Goal: Information Seeking & Learning: Compare options

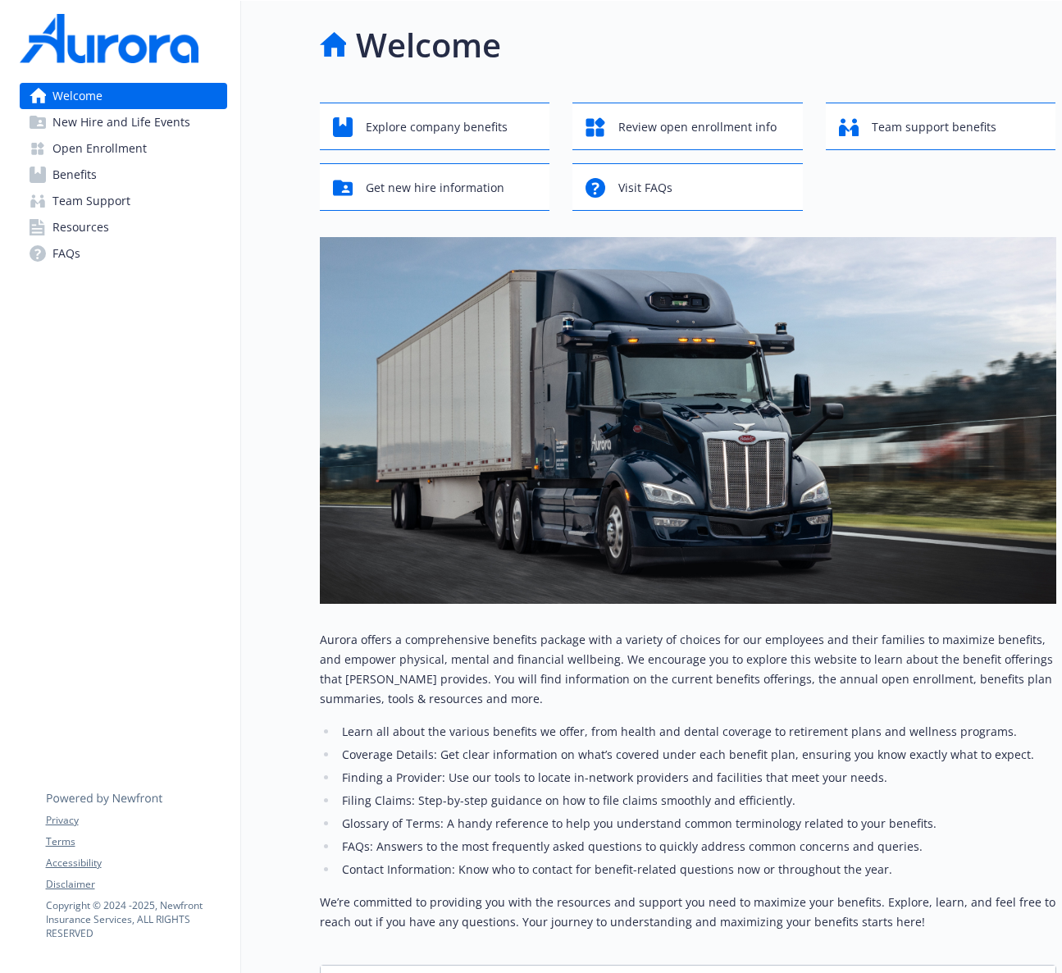
click at [130, 174] on link "Benefits" at bounding box center [124, 175] width 208 height 26
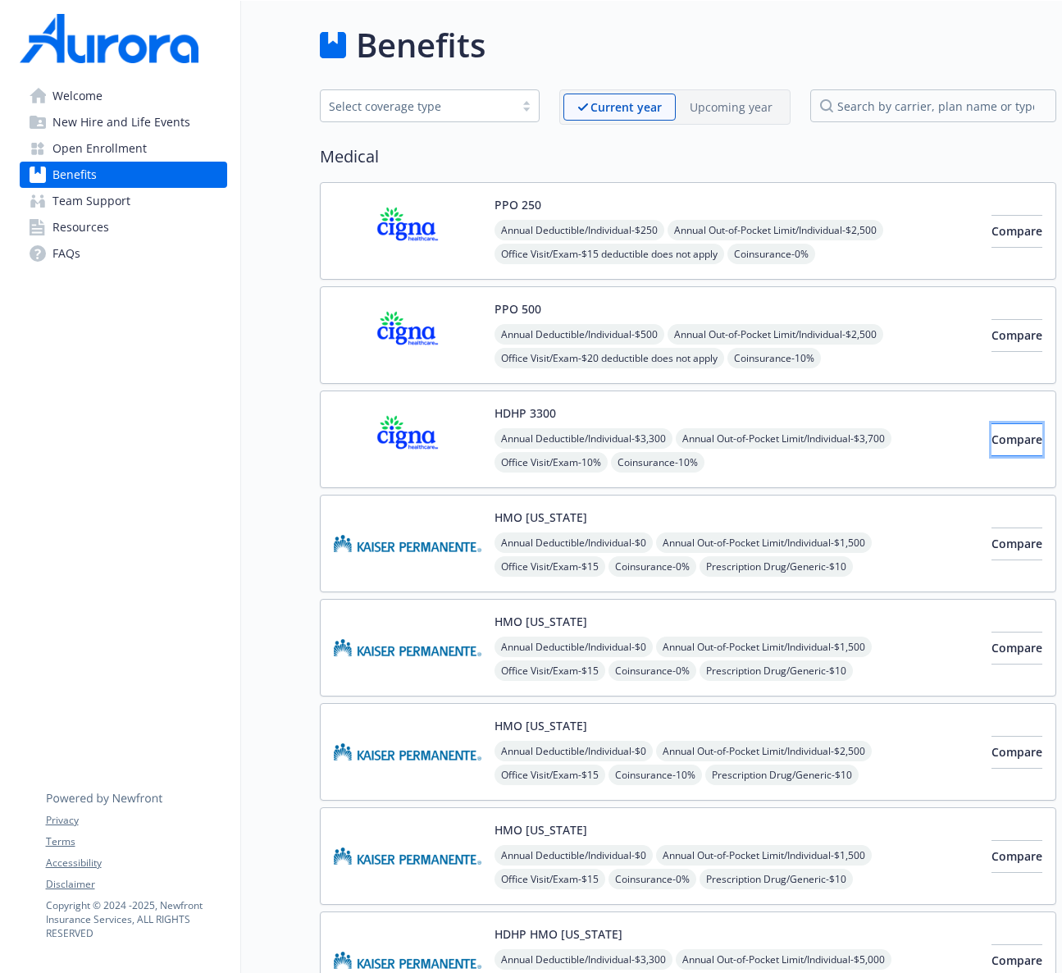
click at [992, 438] on span "Compare" at bounding box center [1017, 439] width 51 height 16
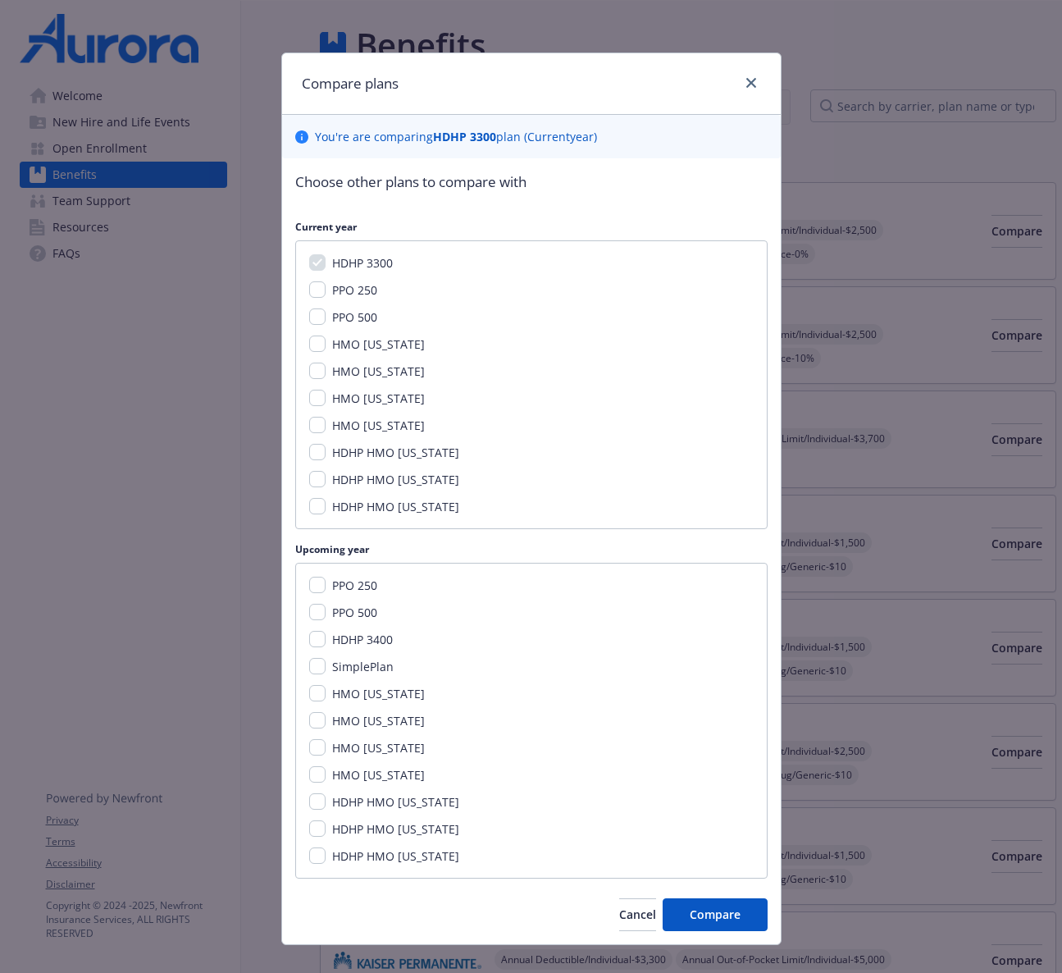
click at [366, 609] on span "PPO 500" at bounding box center [354, 612] width 45 height 16
click at [326, 609] on input "PPO 500" at bounding box center [317, 612] width 16 height 16
checkbox input "true"
click at [359, 640] on span "HDHP 3400" at bounding box center [362, 640] width 61 height 16
click at [326, 640] on input "HDHP 3400" at bounding box center [317, 639] width 16 height 16
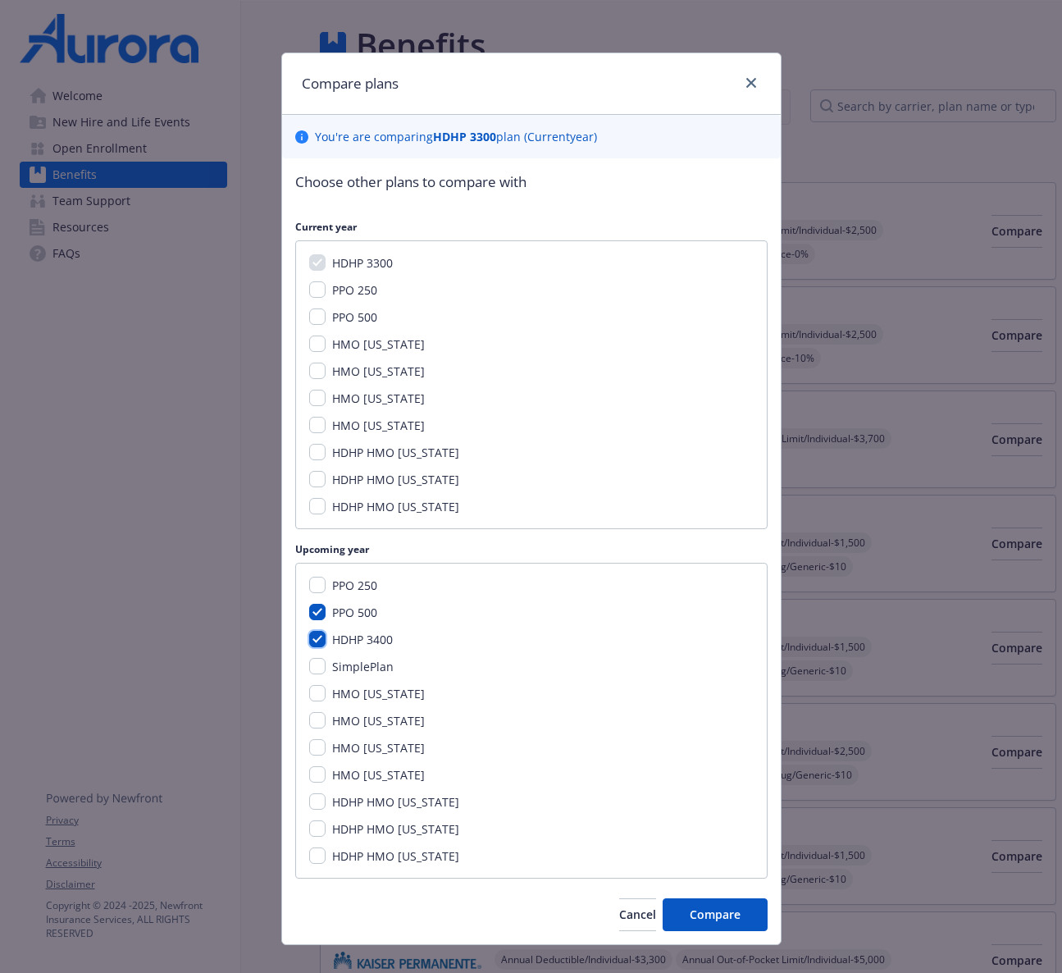
checkbox input "true"
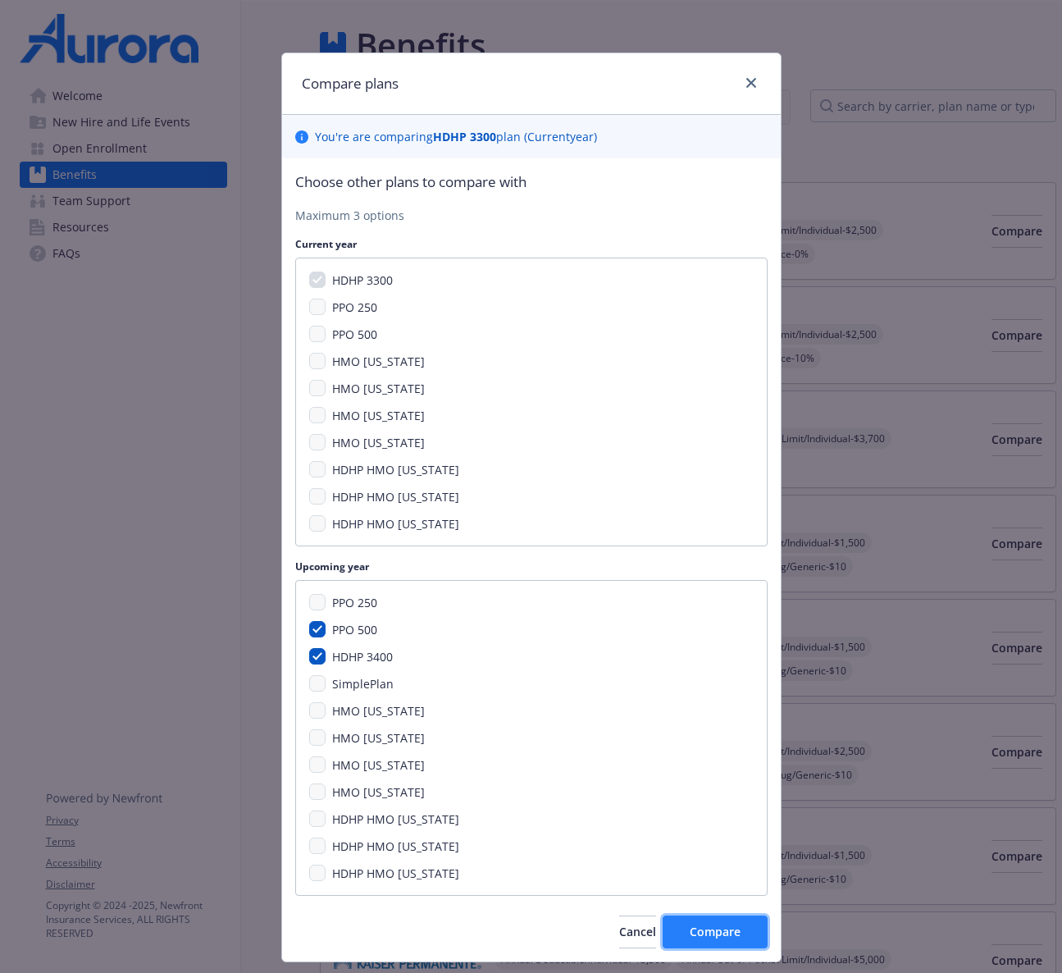
click at [696, 946] on button "Compare" at bounding box center [715, 931] width 105 height 33
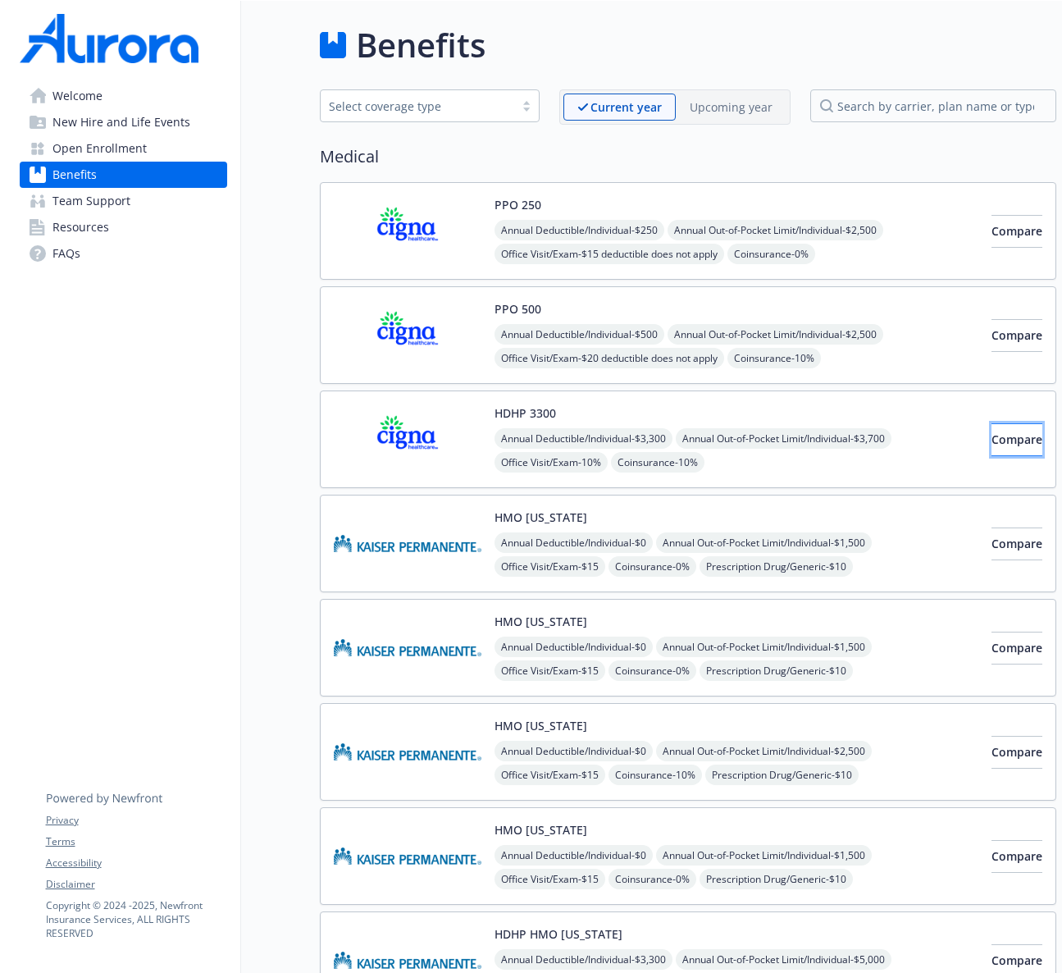
click at [994, 437] on span "Compare" at bounding box center [1017, 439] width 51 height 16
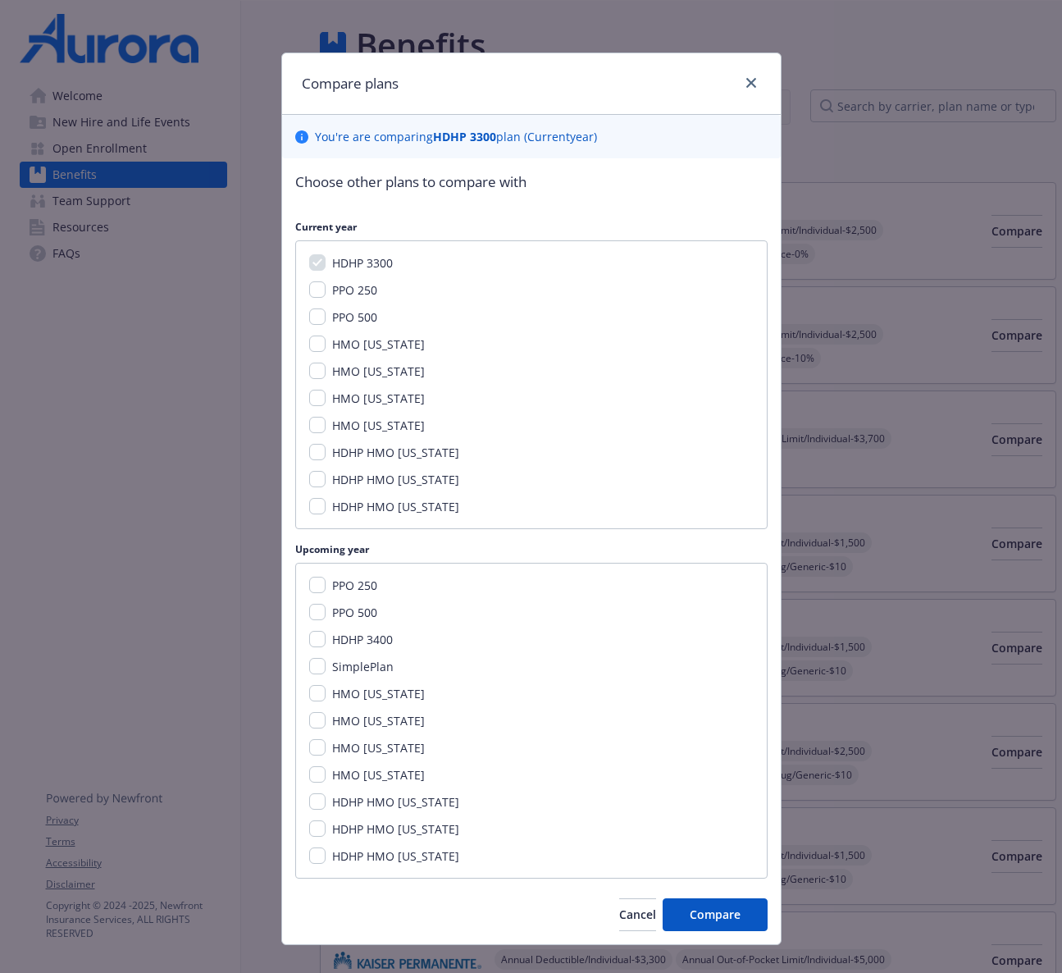
click at [355, 637] on span "HDHP 3400" at bounding box center [362, 640] width 61 height 16
click at [326, 637] on input "HDHP 3400" at bounding box center [317, 639] width 16 height 16
checkbox input "true"
click at [704, 904] on button "Compare" at bounding box center [715, 914] width 105 height 33
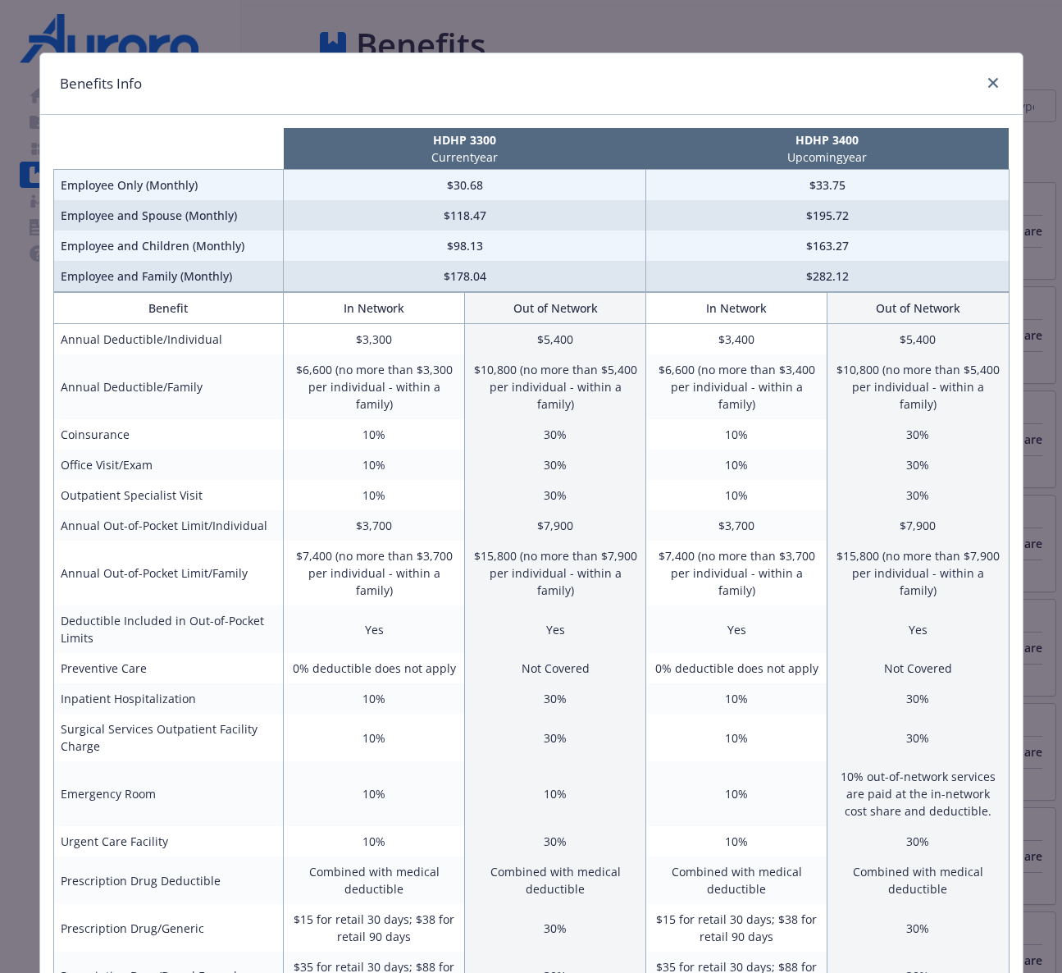
click at [1003, 83] on div "Benefits Info" at bounding box center [531, 84] width 983 height 62
click at [988, 78] on icon "close" at bounding box center [993, 83] width 10 height 10
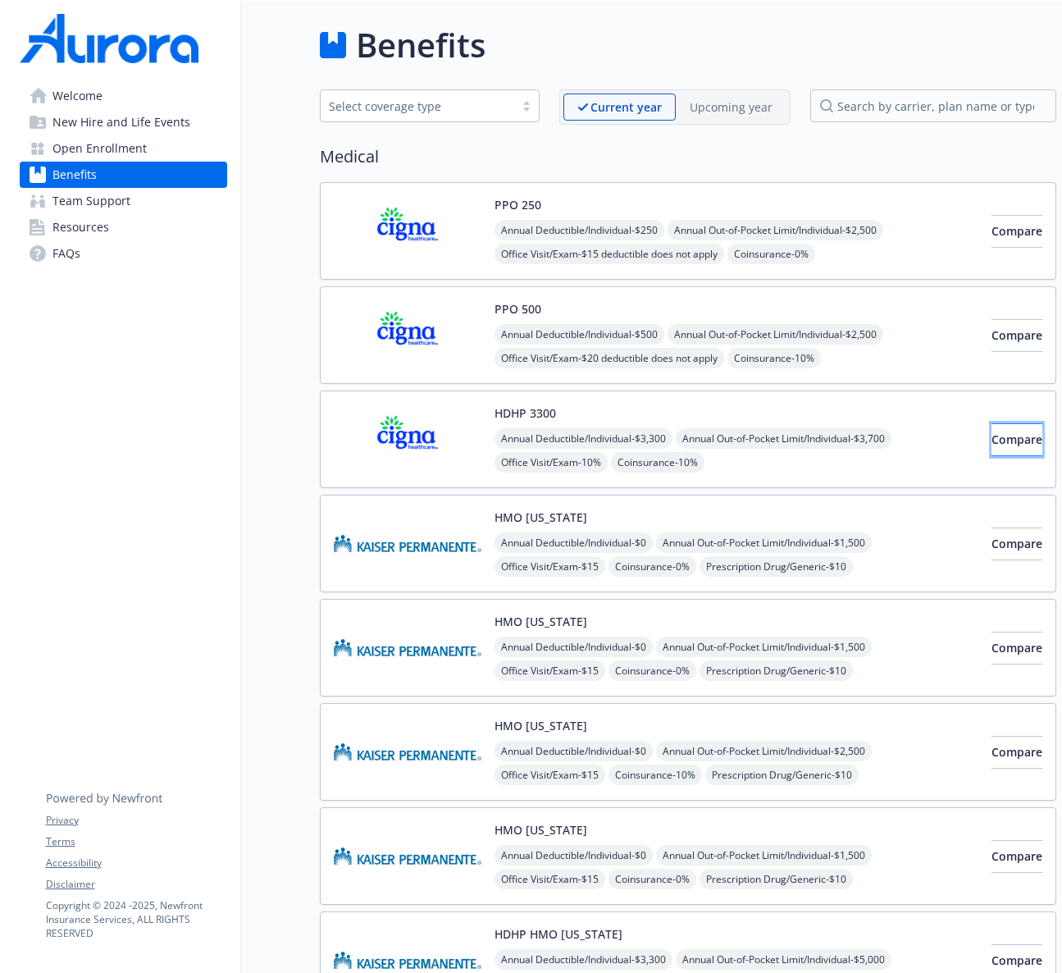
click at [992, 445] on span "Compare" at bounding box center [1017, 439] width 51 height 16
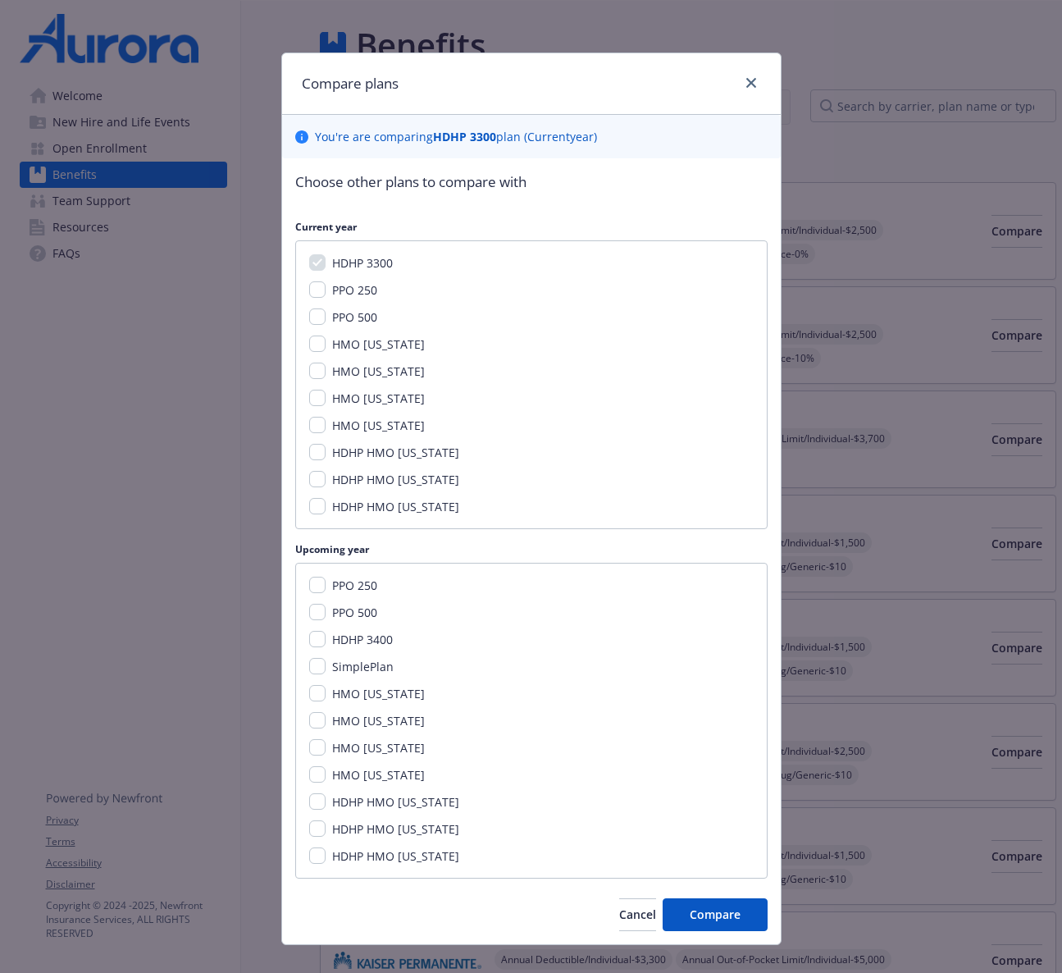
click at [342, 617] on span "PPO 500" at bounding box center [354, 612] width 45 height 16
click at [326, 617] on input "PPO 500" at bounding box center [317, 612] width 16 height 16
checkbox input "true"
click at [343, 636] on span "HDHP 3400" at bounding box center [362, 640] width 61 height 16
click at [326, 636] on input "HDHP 3400" at bounding box center [317, 639] width 16 height 16
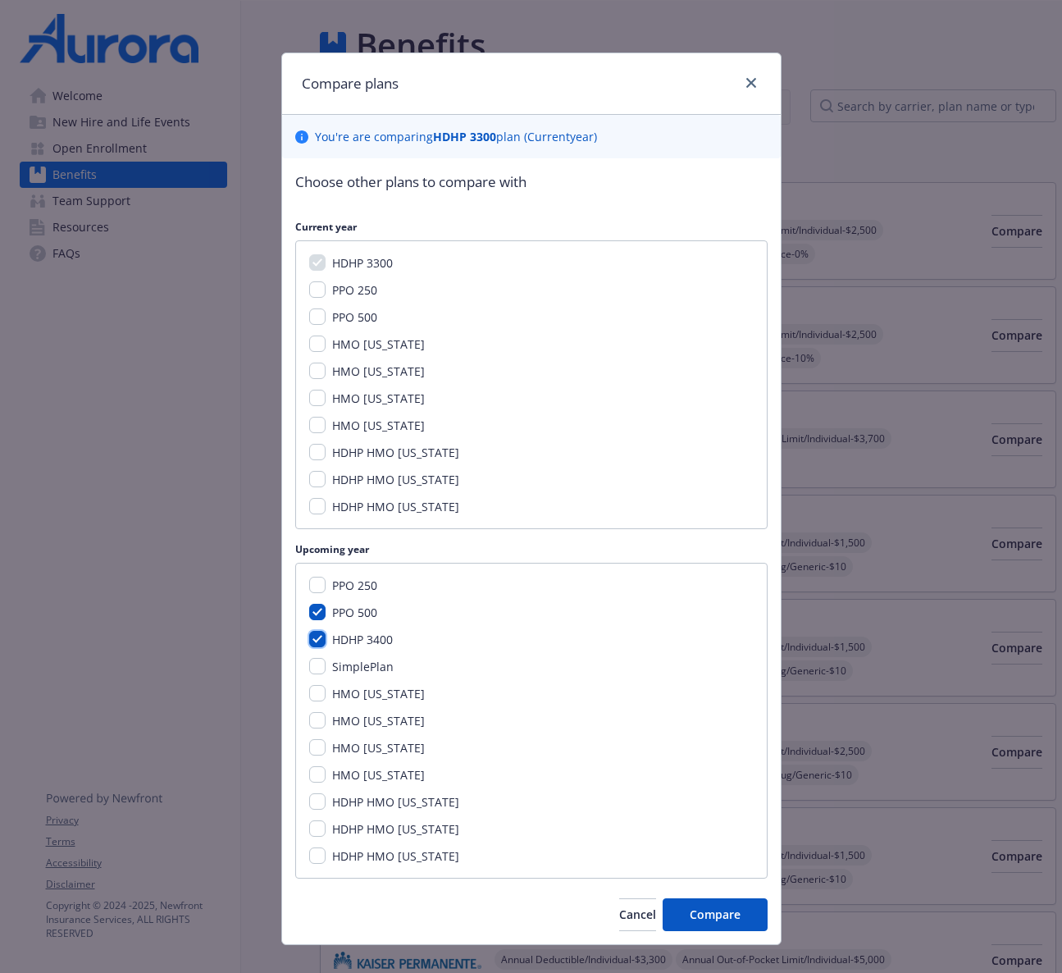
checkbox input "true"
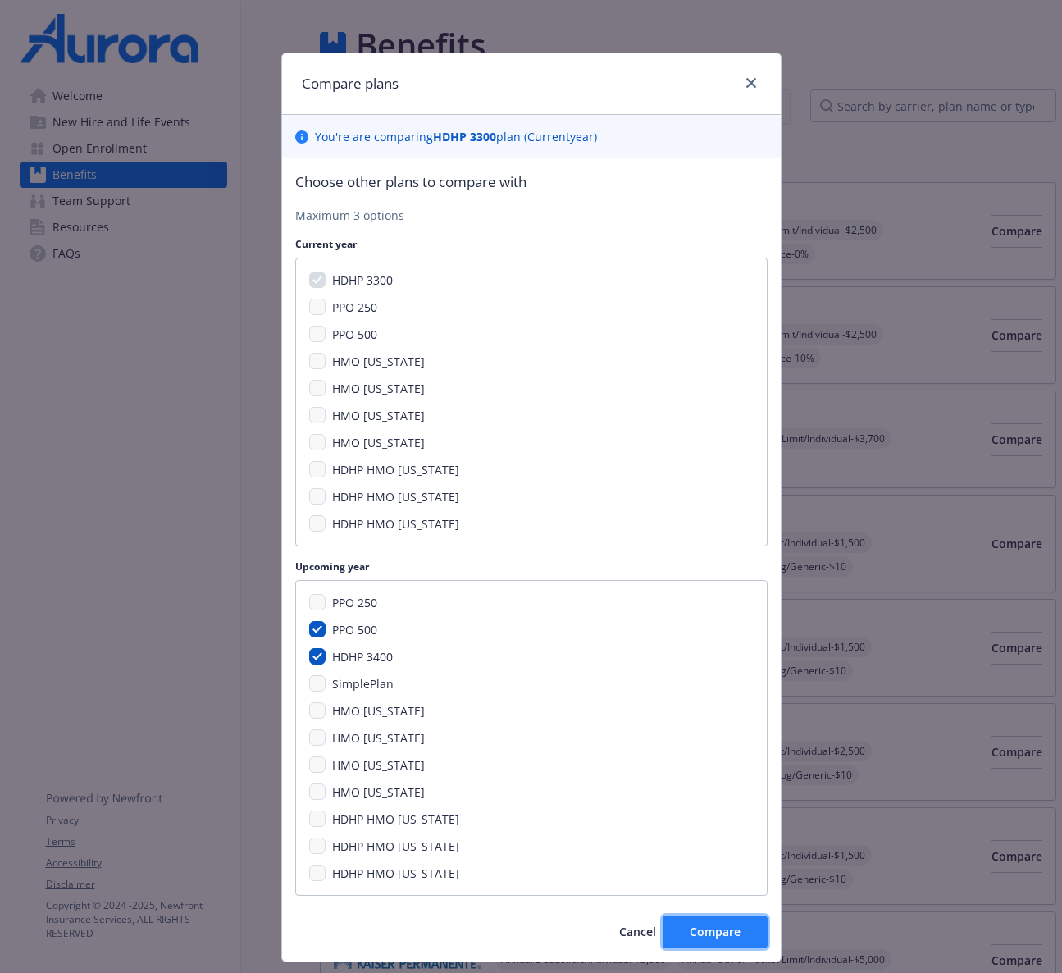
click at [694, 934] on span "Compare" at bounding box center [715, 932] width 51 height 16
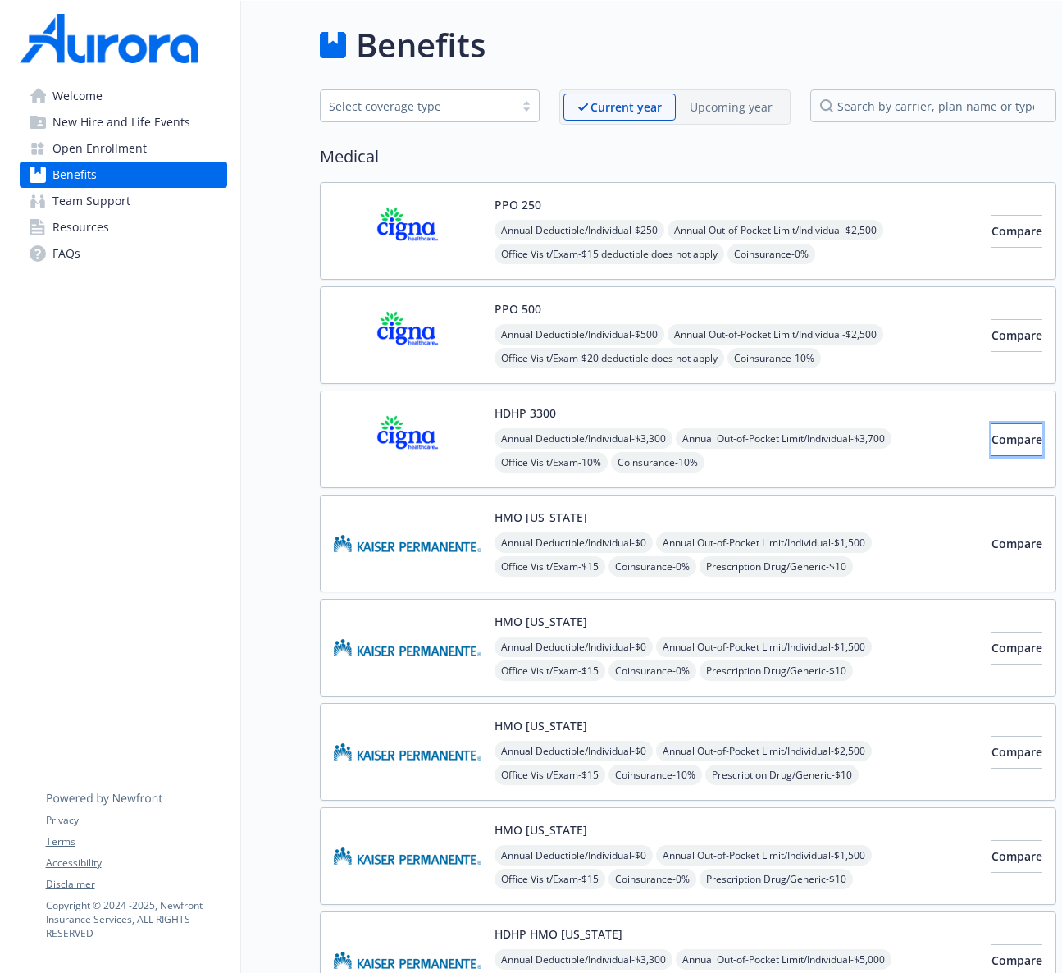
click at [992, 443] on span "Compare" at bounding box center [1017, 439] width 51 height 16
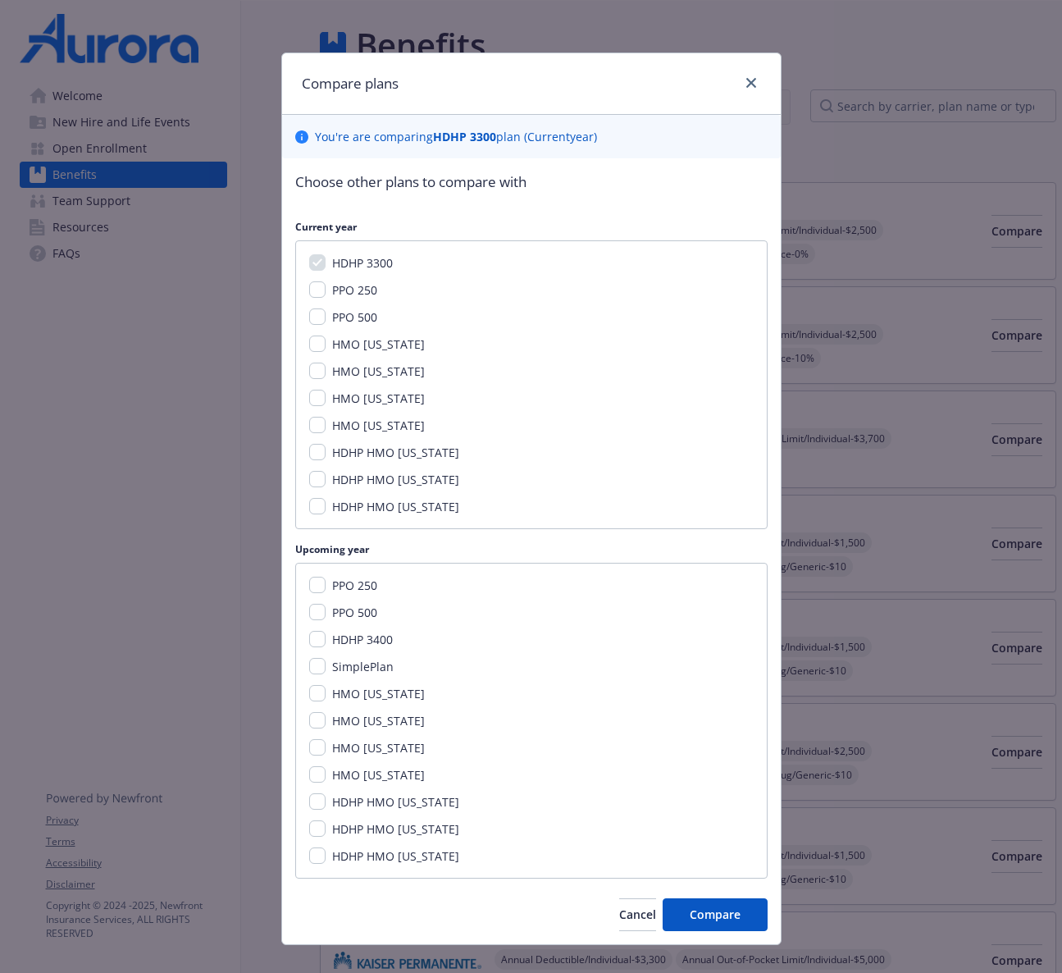
click at [369, 609] on span "PPO 500" at bounding box center [354, 612] width 45 height 16
click at [326, 609] on input "PPO 500" at bounding box center [317, 612] width 16 height 16
checkbox input "true"
click at [363, 634] on span "HDHP 3400" at bounding box center [362, 640] width 61 height 16
click at [326, 634] on input "HDHP 3400" at bounding box center [317, 639] width 16 height 16
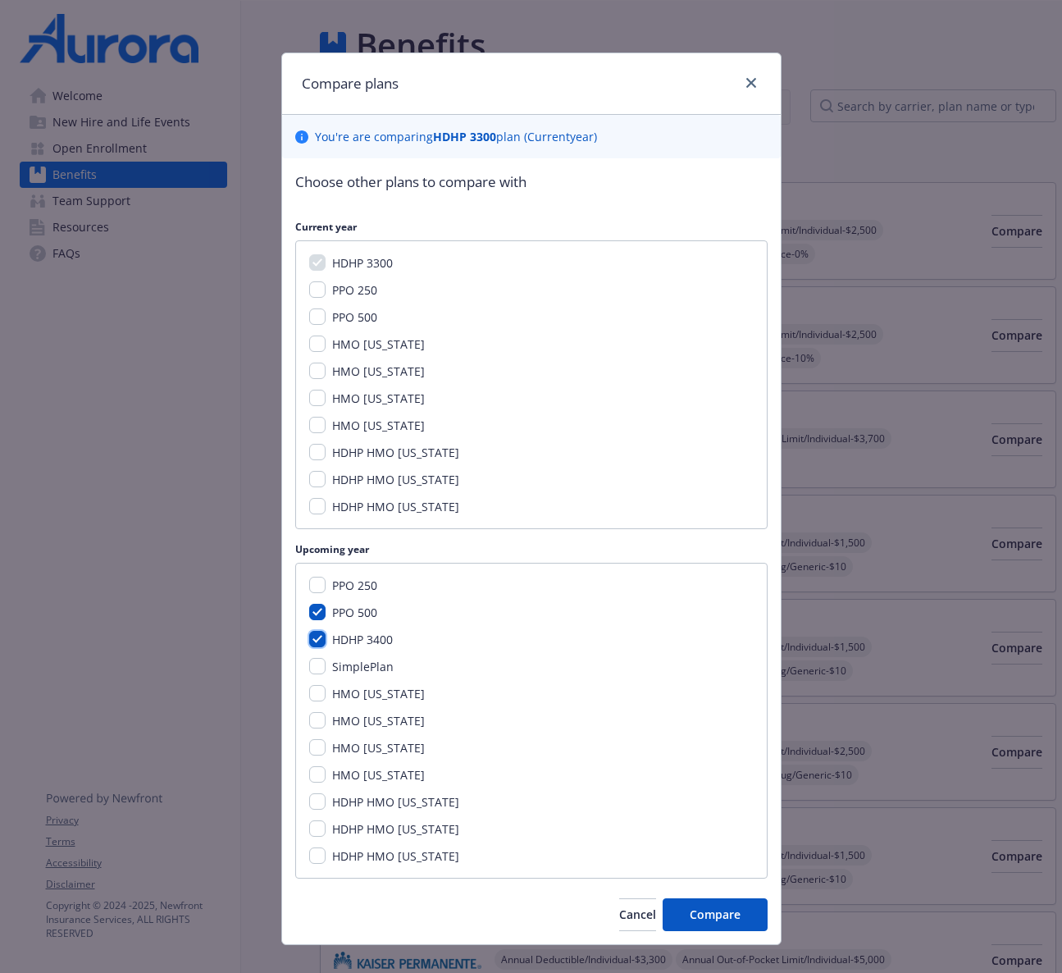
checkbox input "true"
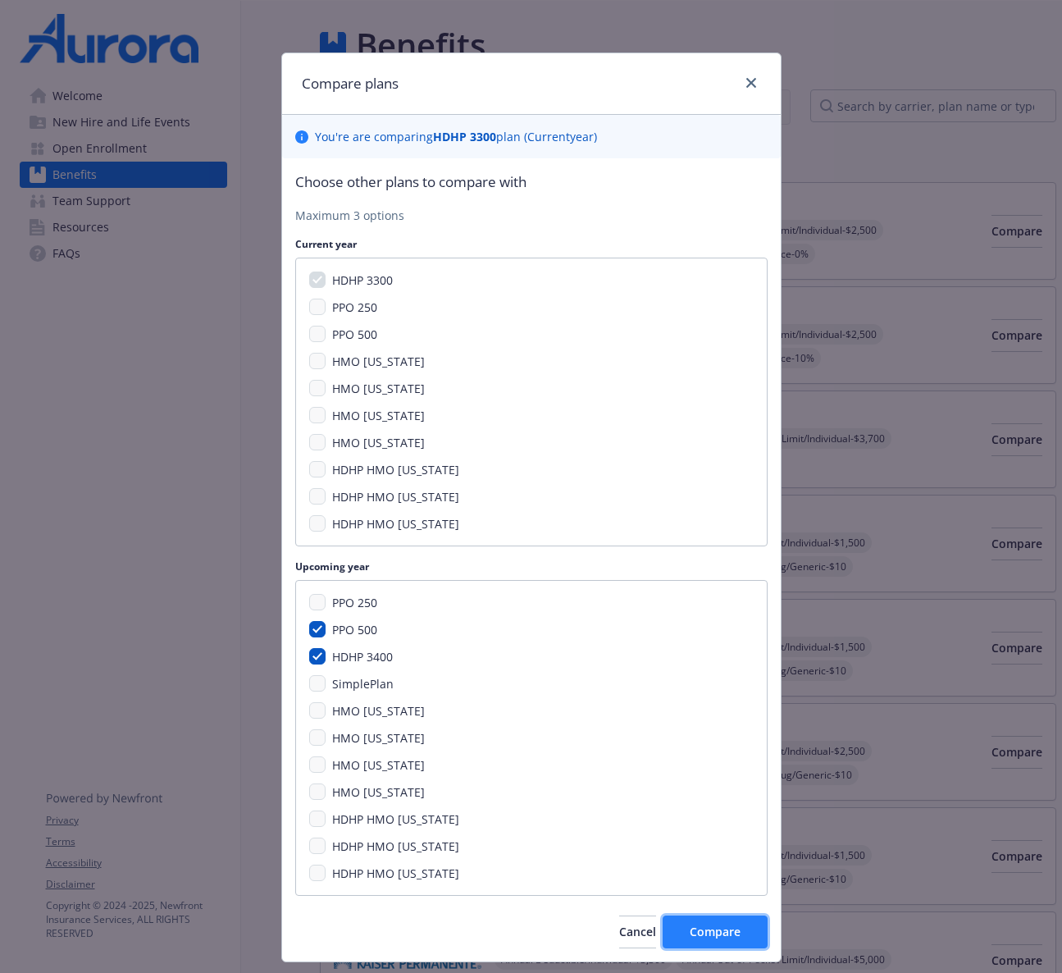
click at [718, 933] on span "Compare" at bounding box center [715, 932] width 51 height 16
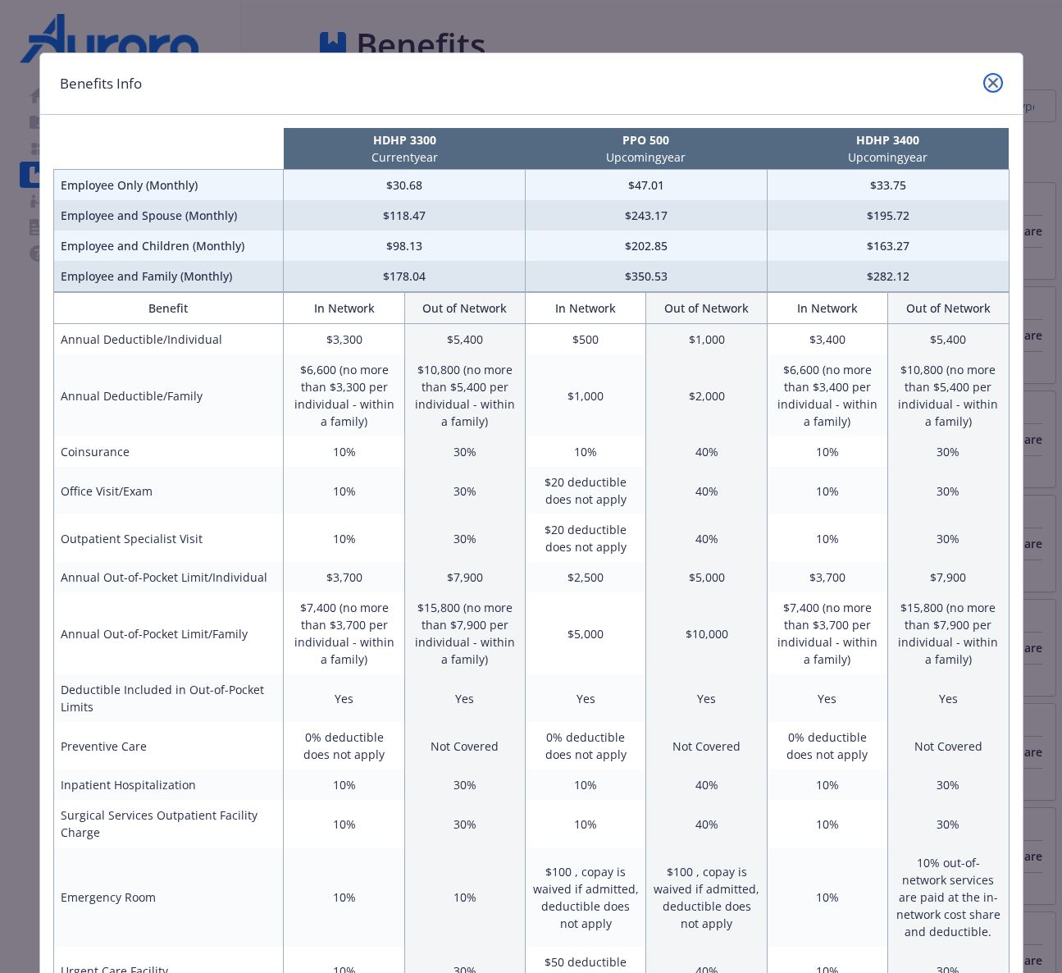
click at [993, 80] on icon "close" at bounding box center [993, 83] width 10 height 10
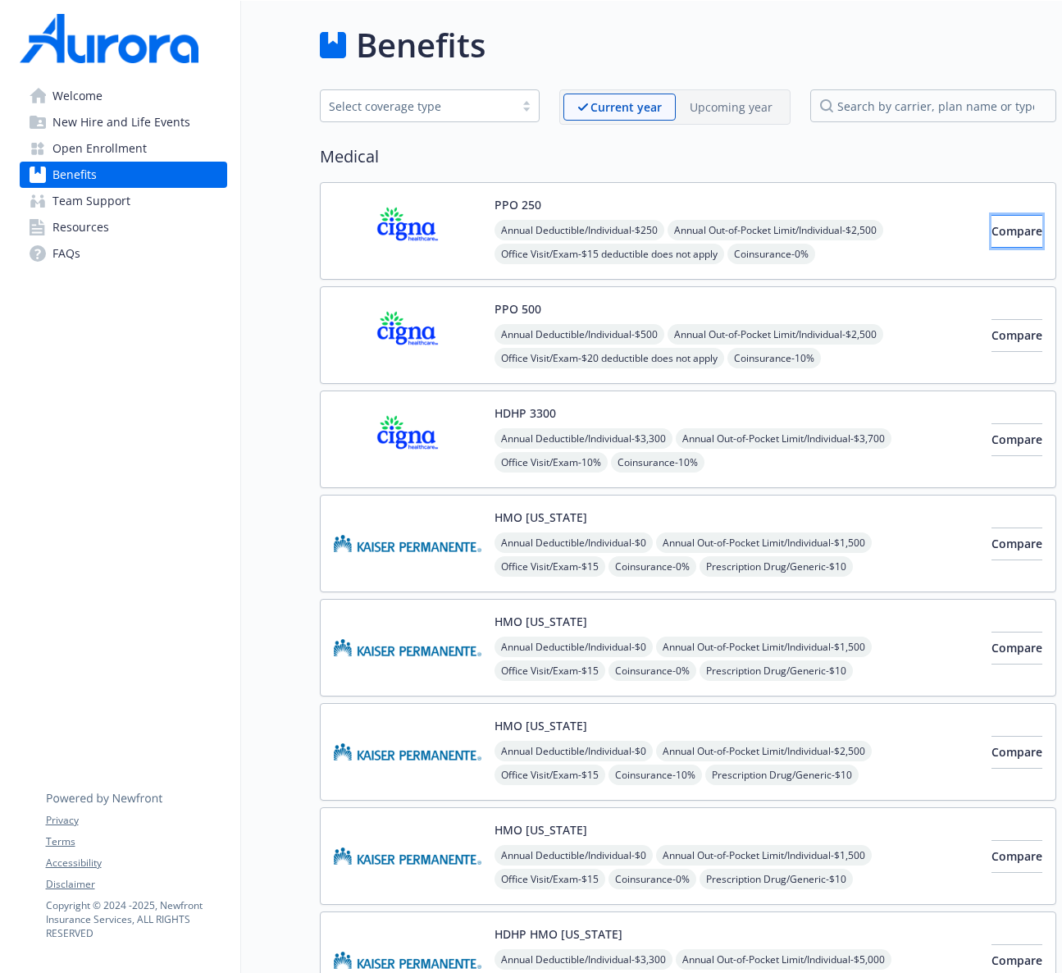
click at [992, 221] on button "Compare" at bounding box center [1017, 231] width 51 height 33
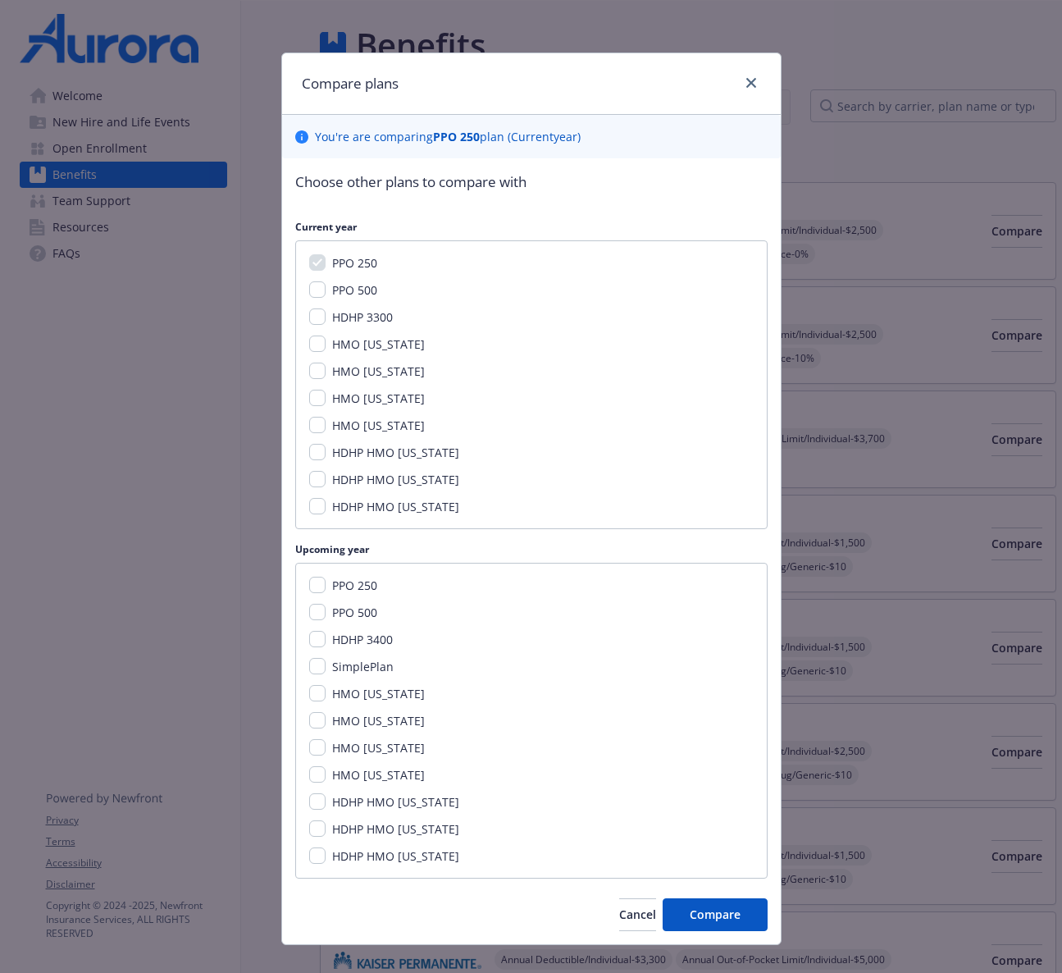
click at [355, 610] on span "PPO 500" at bounding box center [354, 612] width 45 height 16
click at [326, 610] on input "PPO 500" at bounding box center [317, 612] width 16 height 16
checkbox input "true"
click at [355, 642] on span "HDHP 3400" at bounding box center [362, 640] width 61 height 16
click at [326, 642] on input "HDHP 3400" at bounding box center [317, 639] width 16 height 16
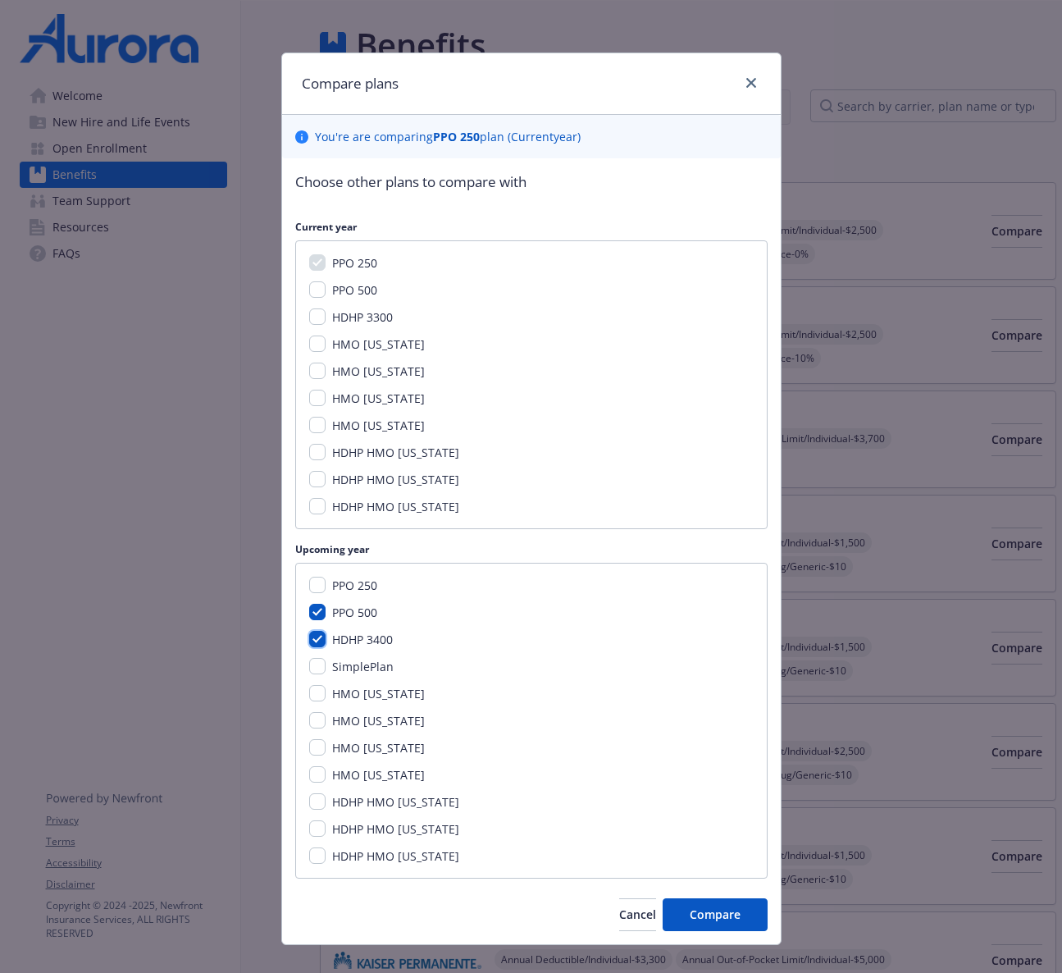
checkbox input "true"
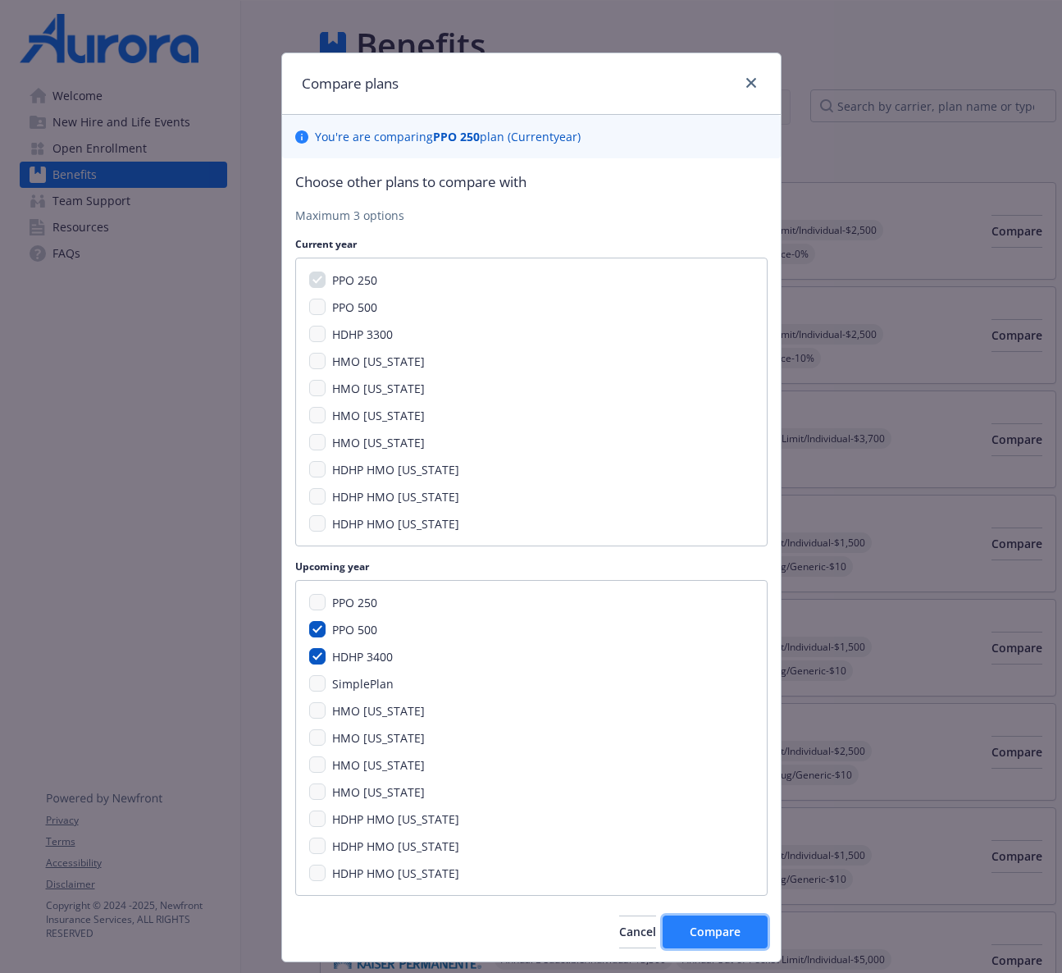
click at [703, 936] on span "Compare" at bounding box center [715, 932] width 51 height 16
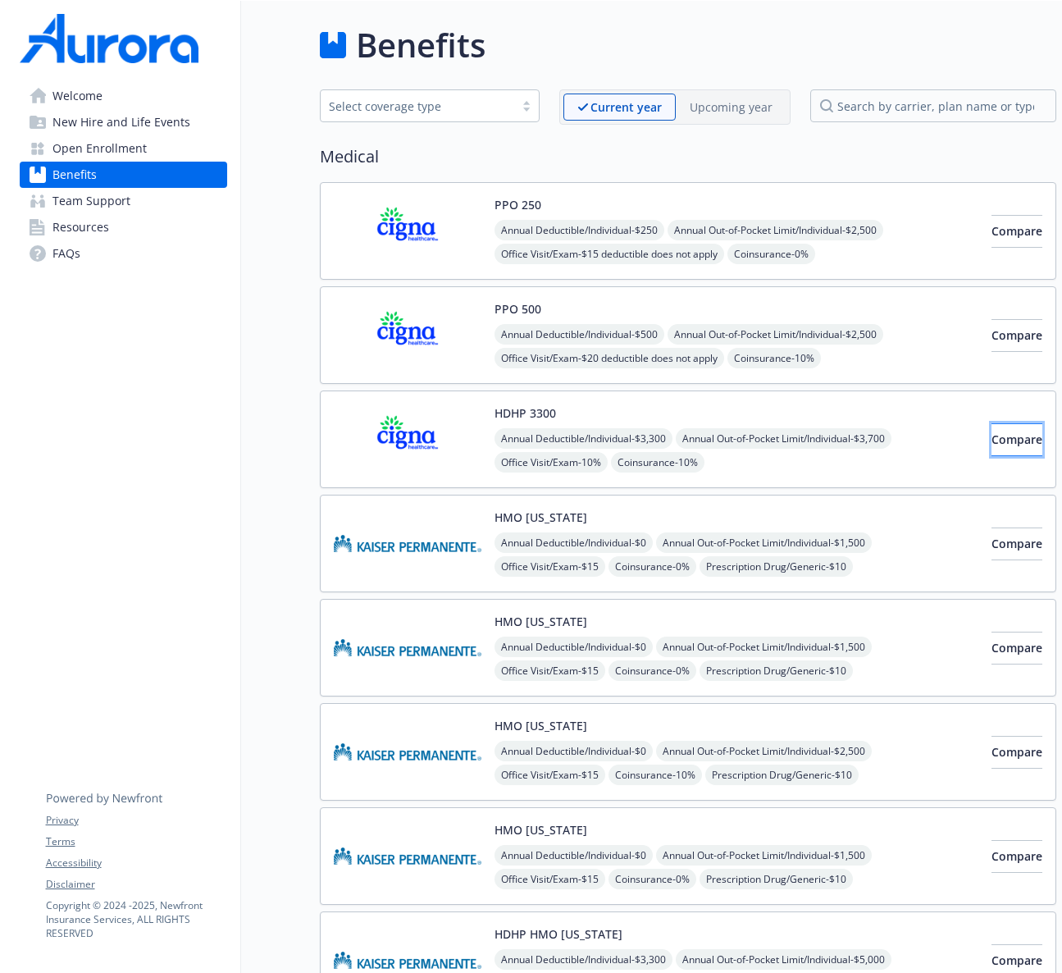
click at [992, 434] on span "Compare" at bounding box center [1017, 439] width 51 height 16
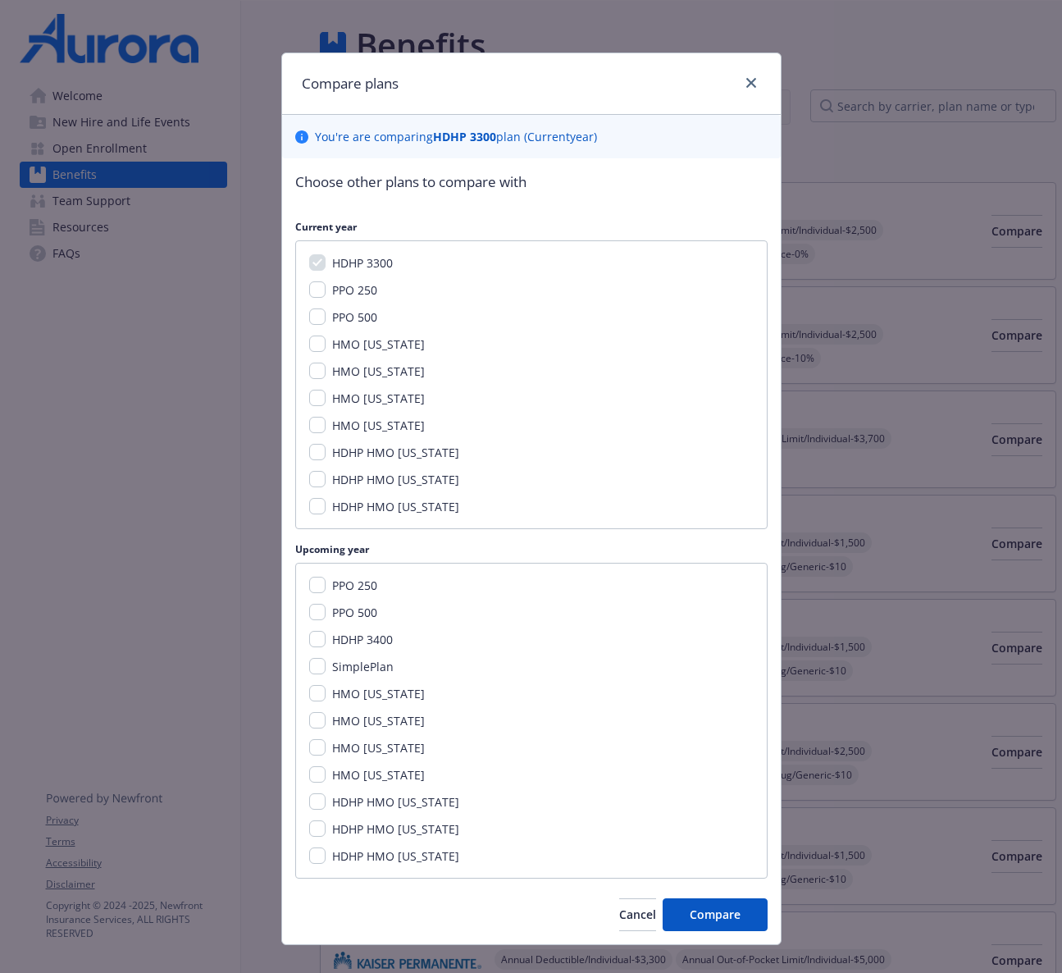
click at [362, 582] on span "PPO 250" at bounding box center [354, 585] width 45 height 16
click at [326, 582] on input "PPO 250" at bounding box center [317, 585] width 16 height 16
checkbox input "true"
click at [354, 616] on span "PPO 500" at bounding box center [354, 612] width 45 height 16
click at [326, 616] on input "PPO 500" at bounding box center [317, 612] width 16 height 16
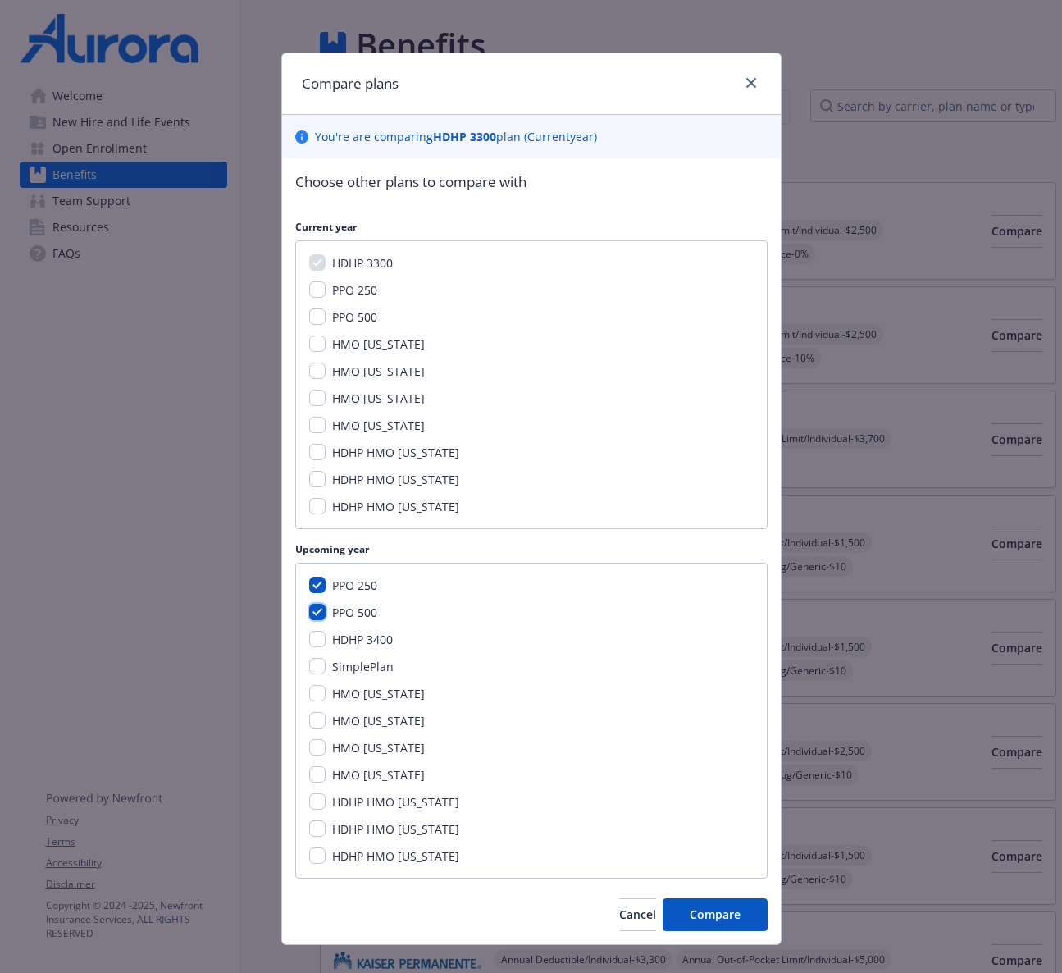
checkbox input "true"
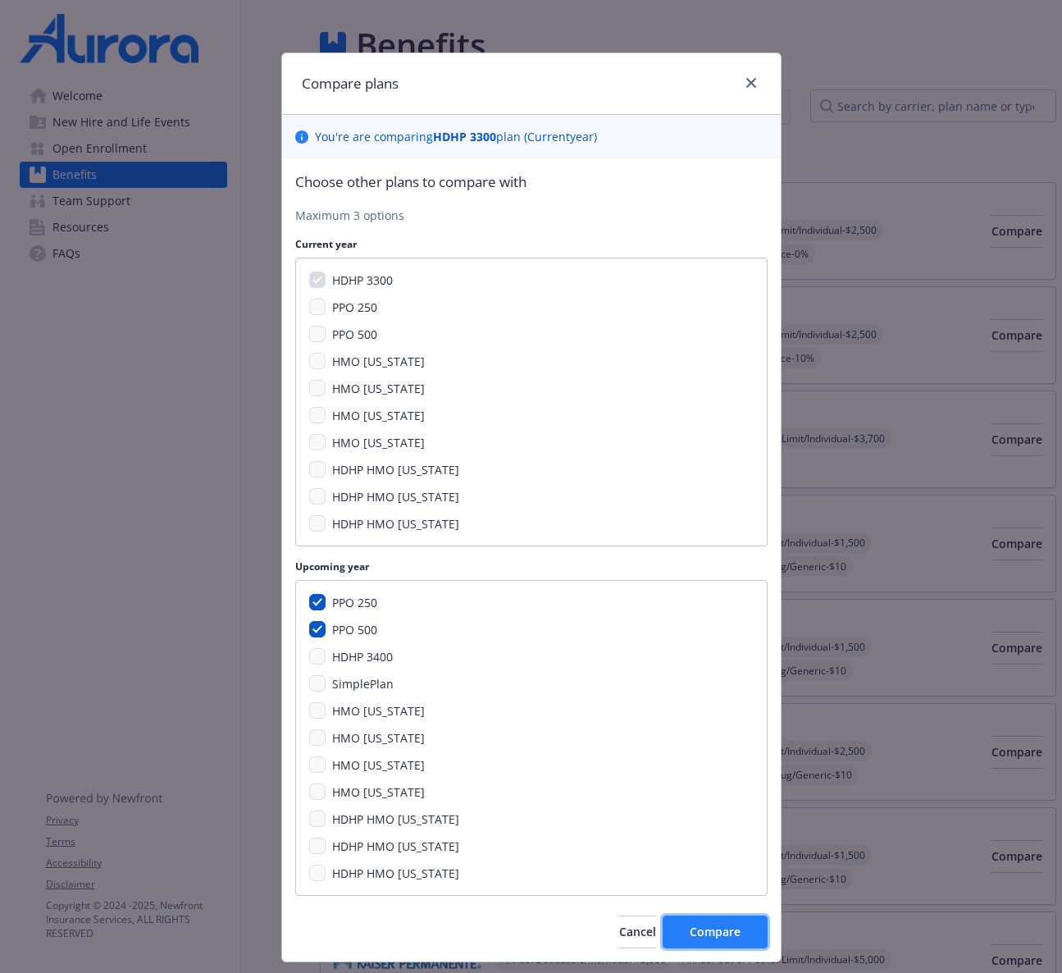
click at [715, 920] on button "Compare" at bounding box center [715, 931] width 105 height 33
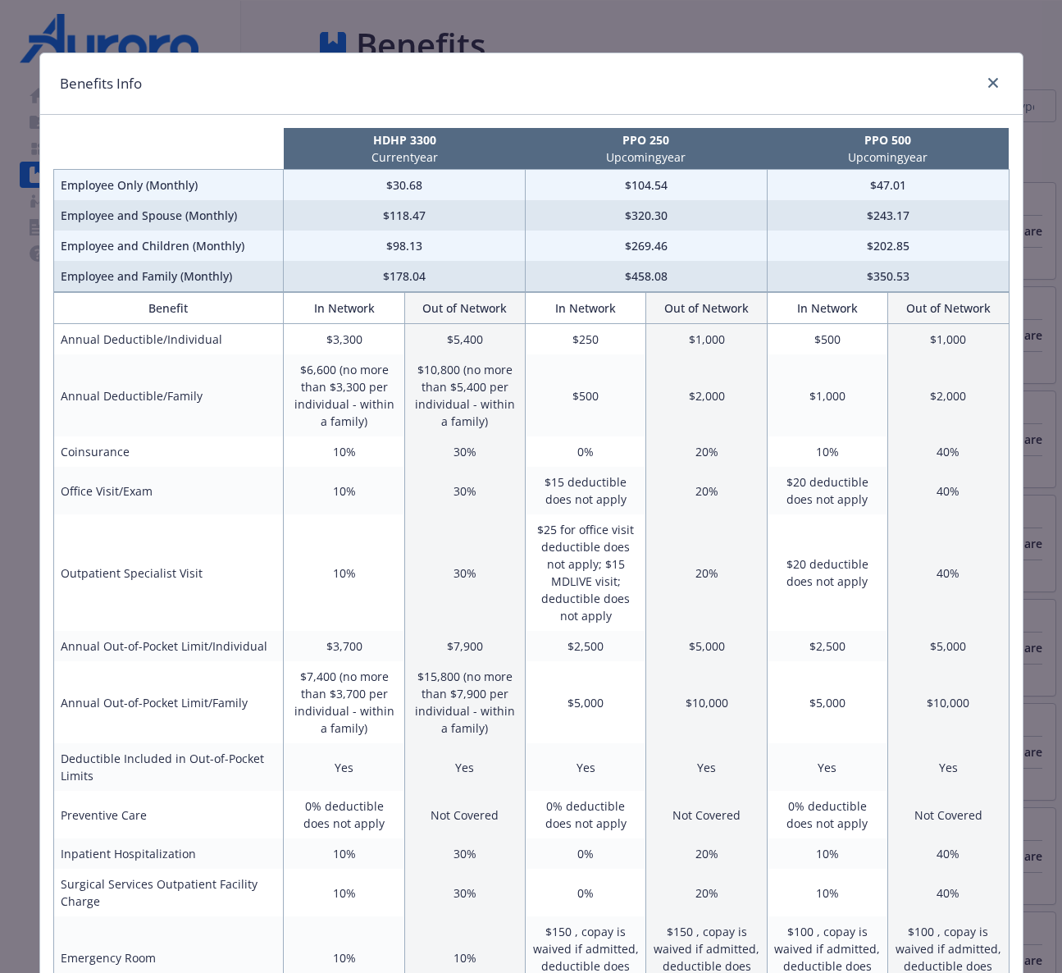
scroll to position [7, 0]
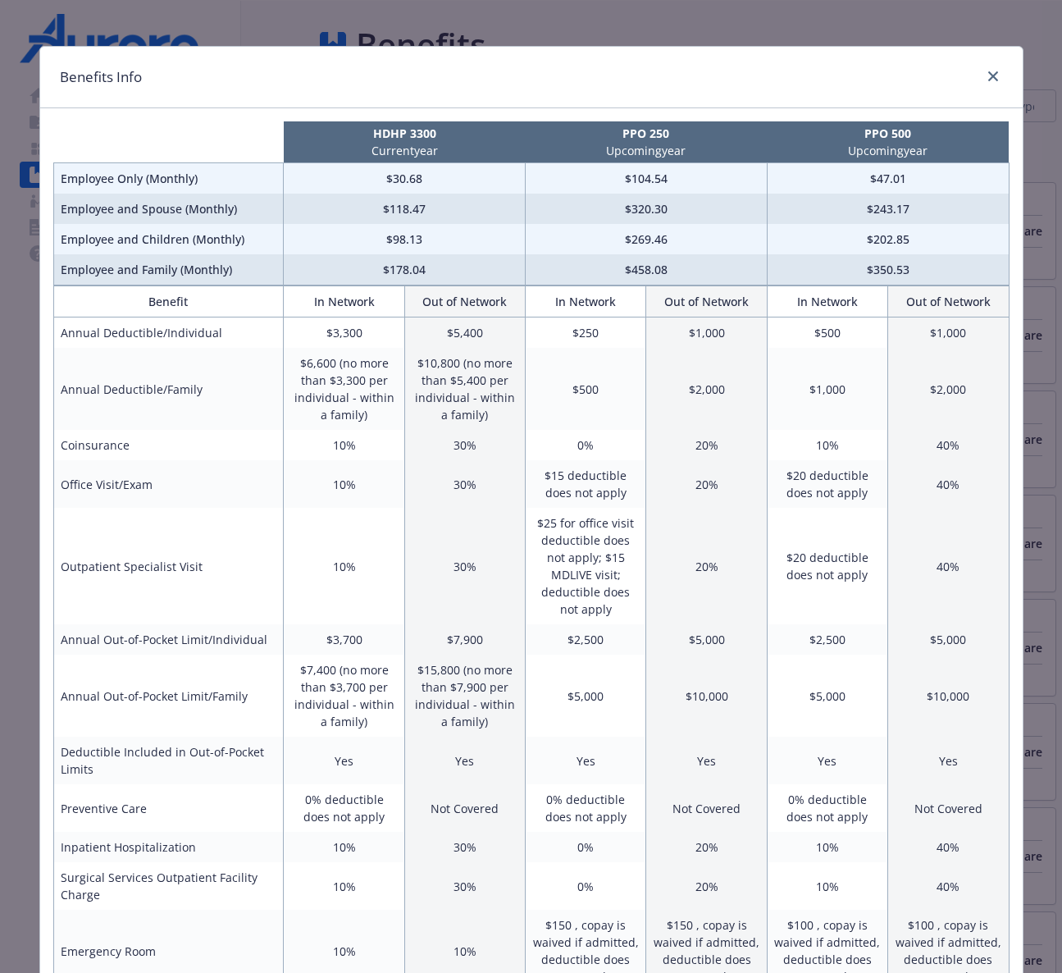
click at [873, 259] on td "$350.53" at bounding box center [888, 269] width 242 height 31
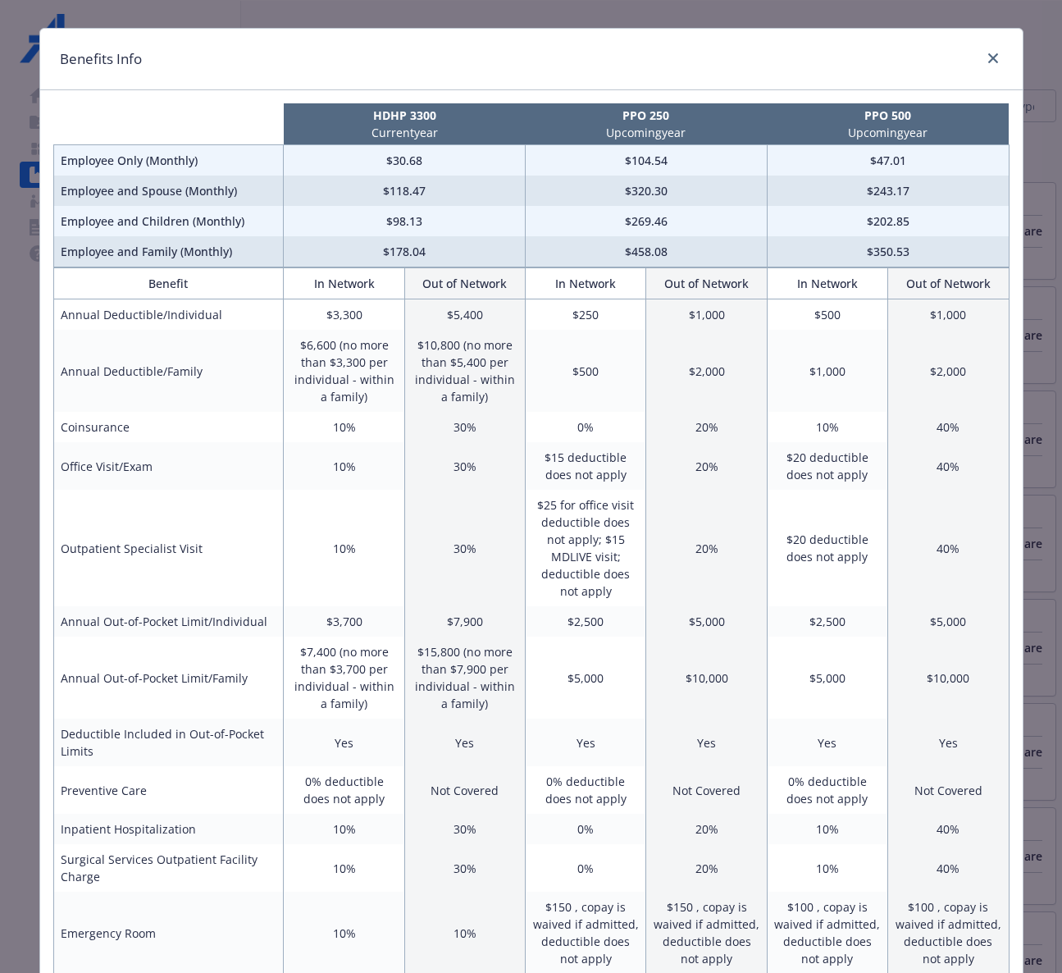
scroll to position [26, 0]
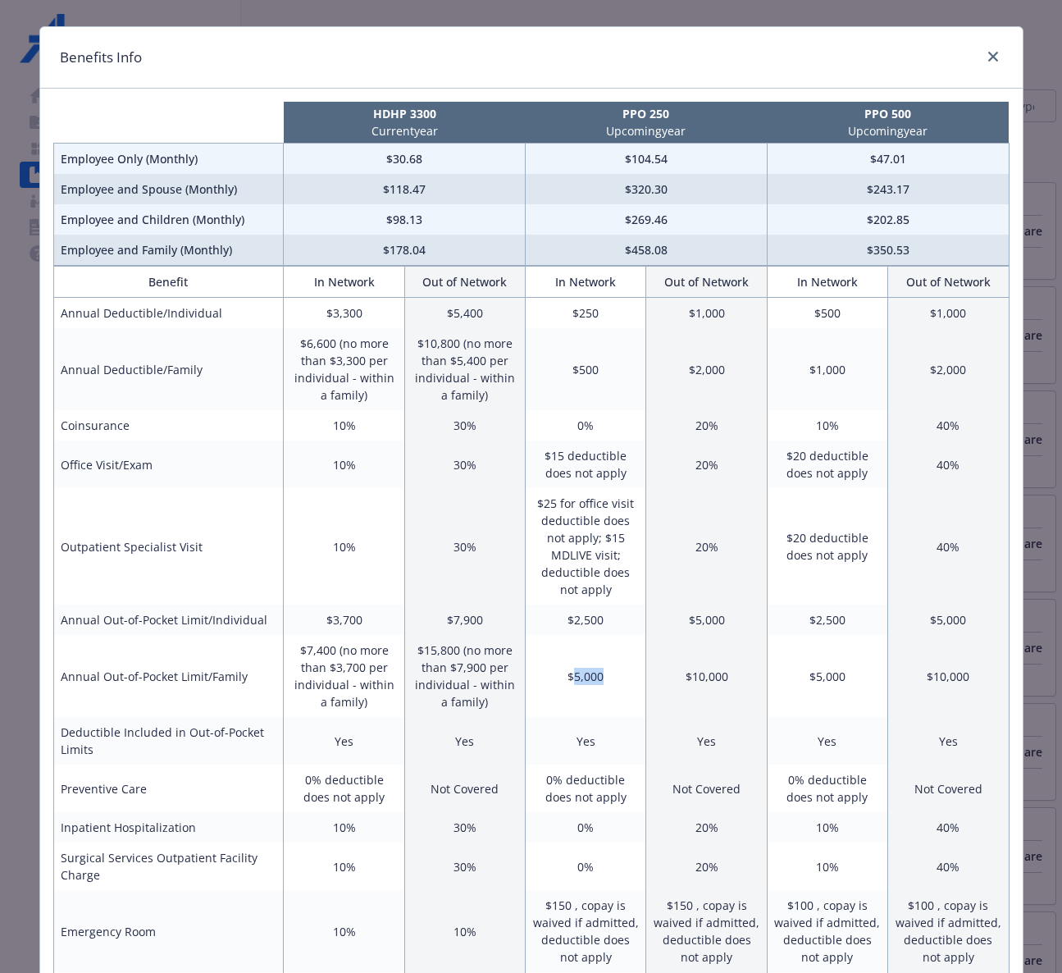
drag, startPoint x: 572, startPoint y: 660, endPoint x: 624, endPoint y: 660, distance: 51.7
click at [623, 660] on td "$5,000" at bounding box center [586, 676] width 121 height 82
click at [624, 660] on td "$5,000" at bounding box center [586, 676] width 121 height 82
click at [641, 249] on td "$458.08" at bounding box center [647, 250] width 242 height 31
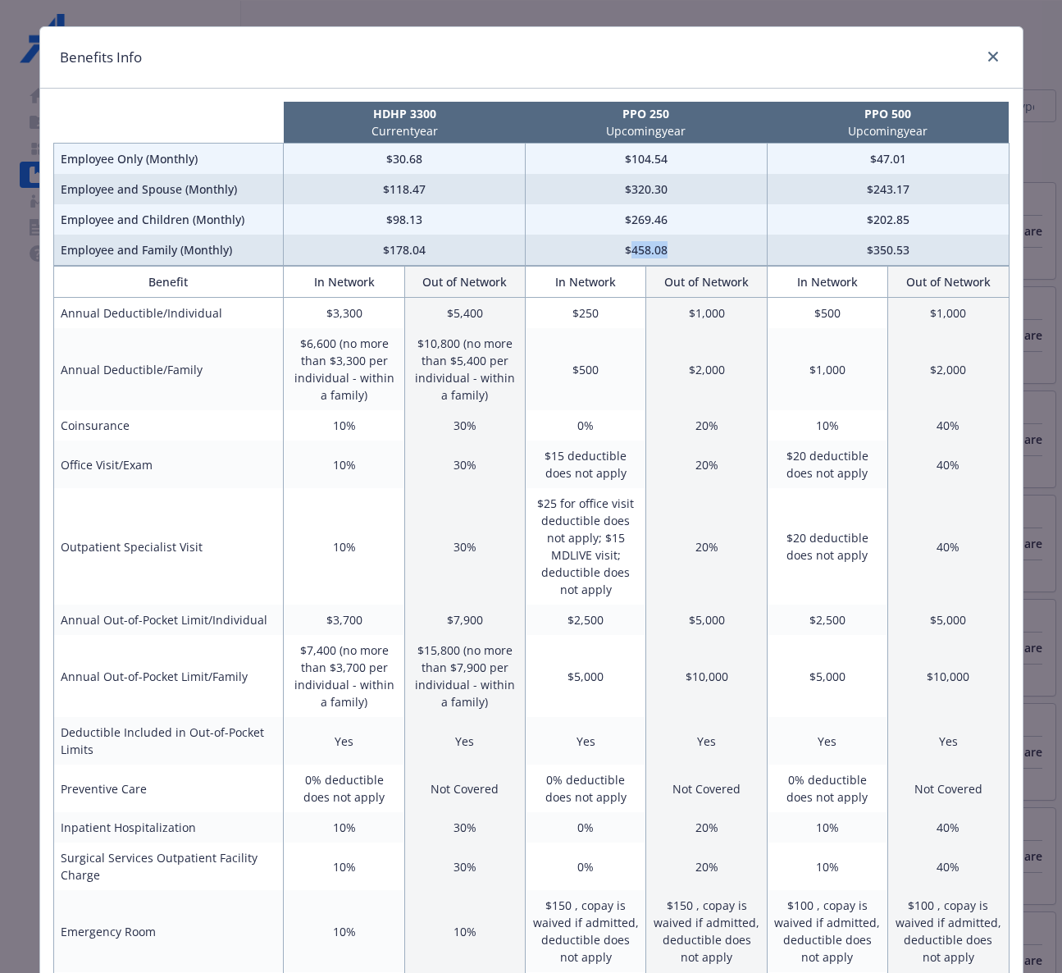
copy td "458.08"
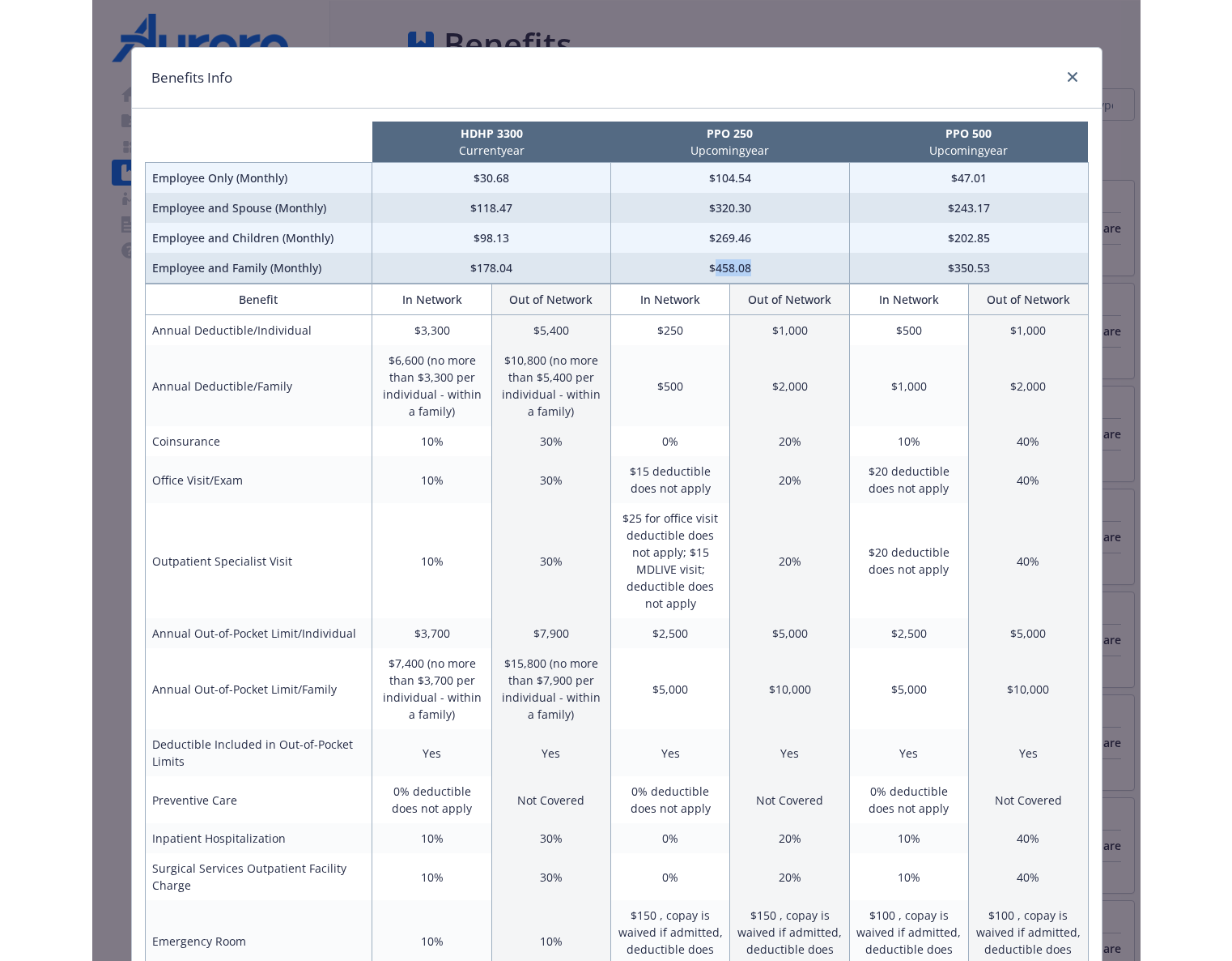
scroll to position [0, 0]
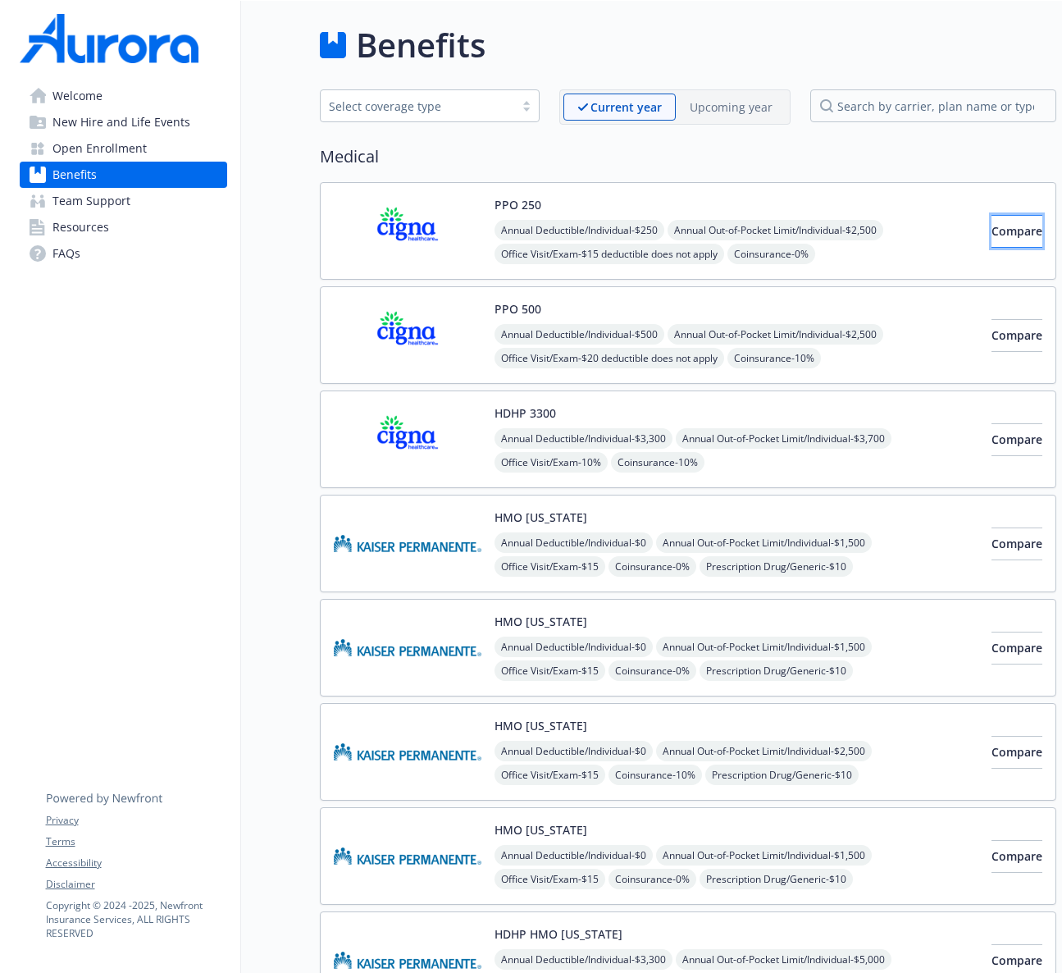
click at [1016, 228] on button "Compare" at bounding box center [1017, 231] width 51 height 33
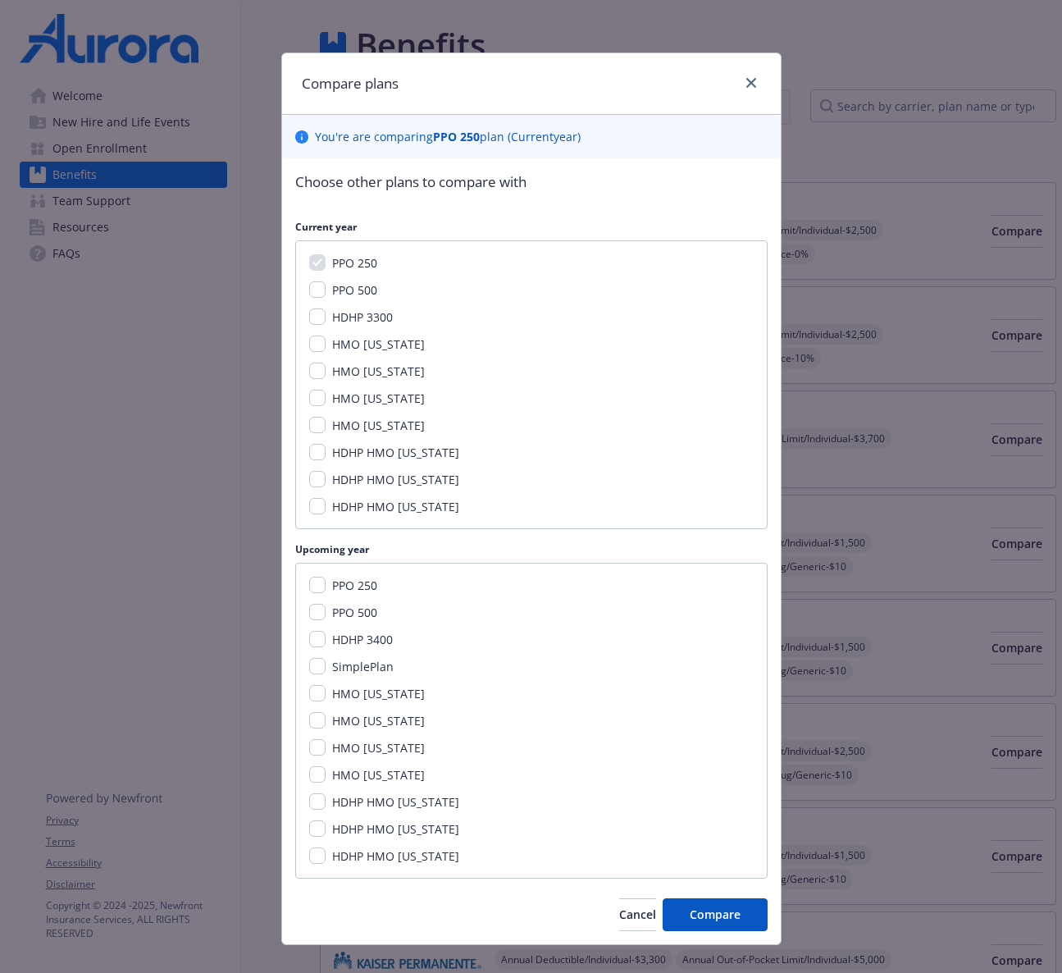
click at [347, 578] on span "PPO 250" at bounding box center [354, 585] width 45 height 16
click at [326, 578] on input "PPO 250" at bounding box center [317, 585] width 16 height 16
checkbox input "true"
click at [354, 644] on span "HDHP 3400" at bounding box center [362, 640] width 61 height 16
click at [326, 644] on input "HDHP 3400" at bounding box center [317, 639] width 16 height 16
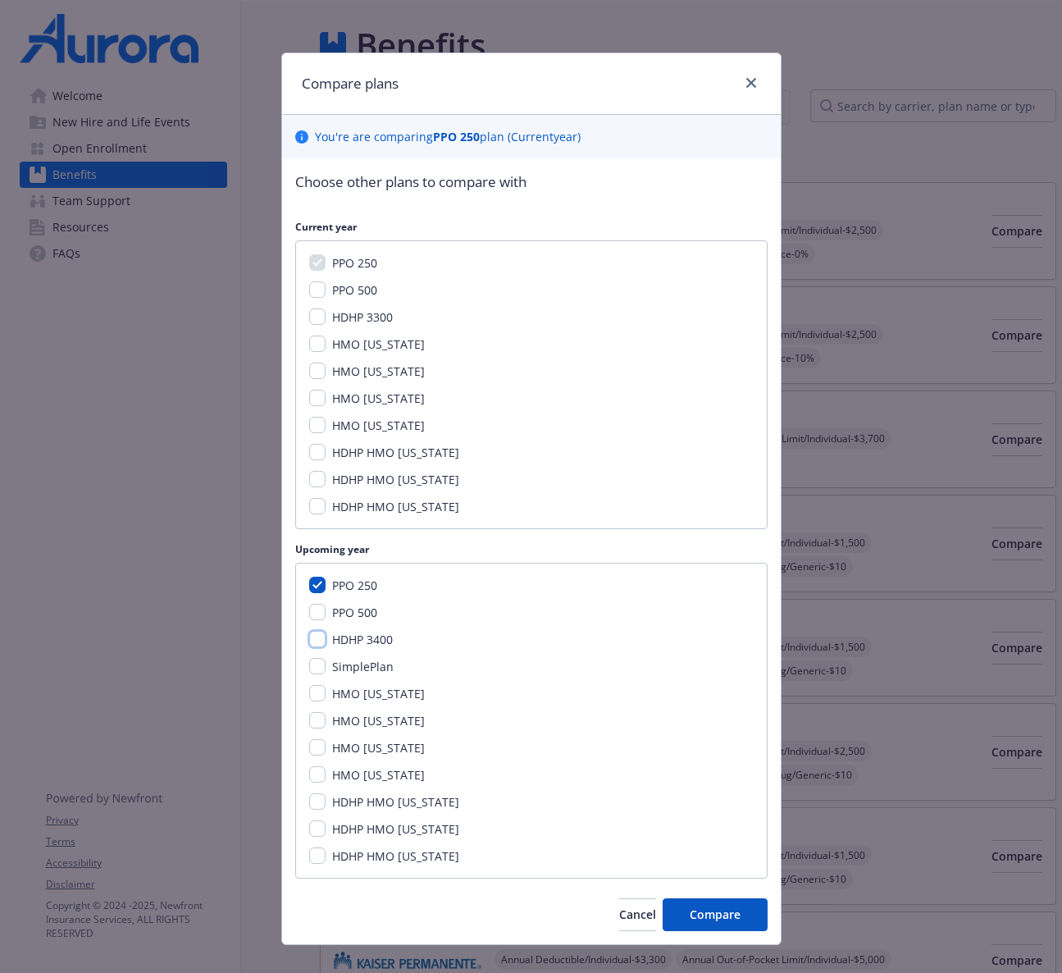
checkbox input "true"
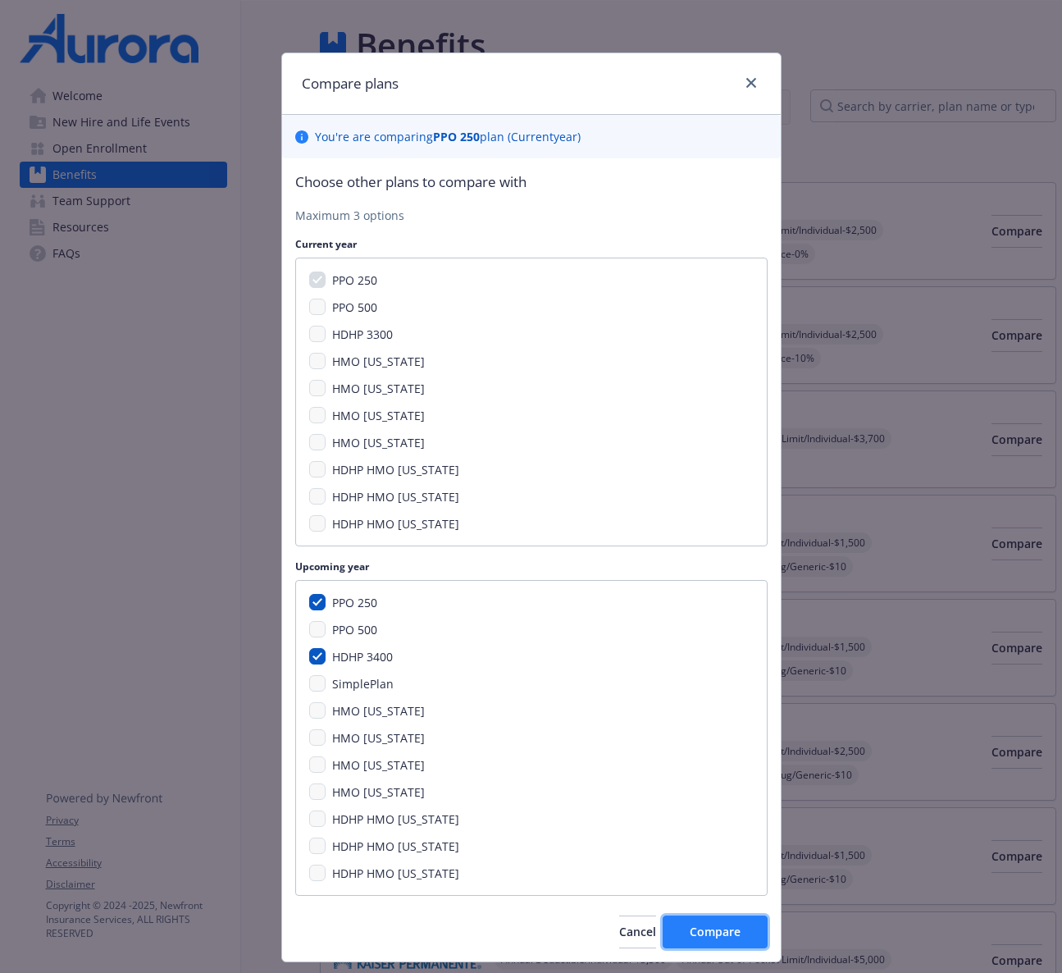
click at [734, 928] on span "Compare" at bounding box center [715, 932] width 51 height 16
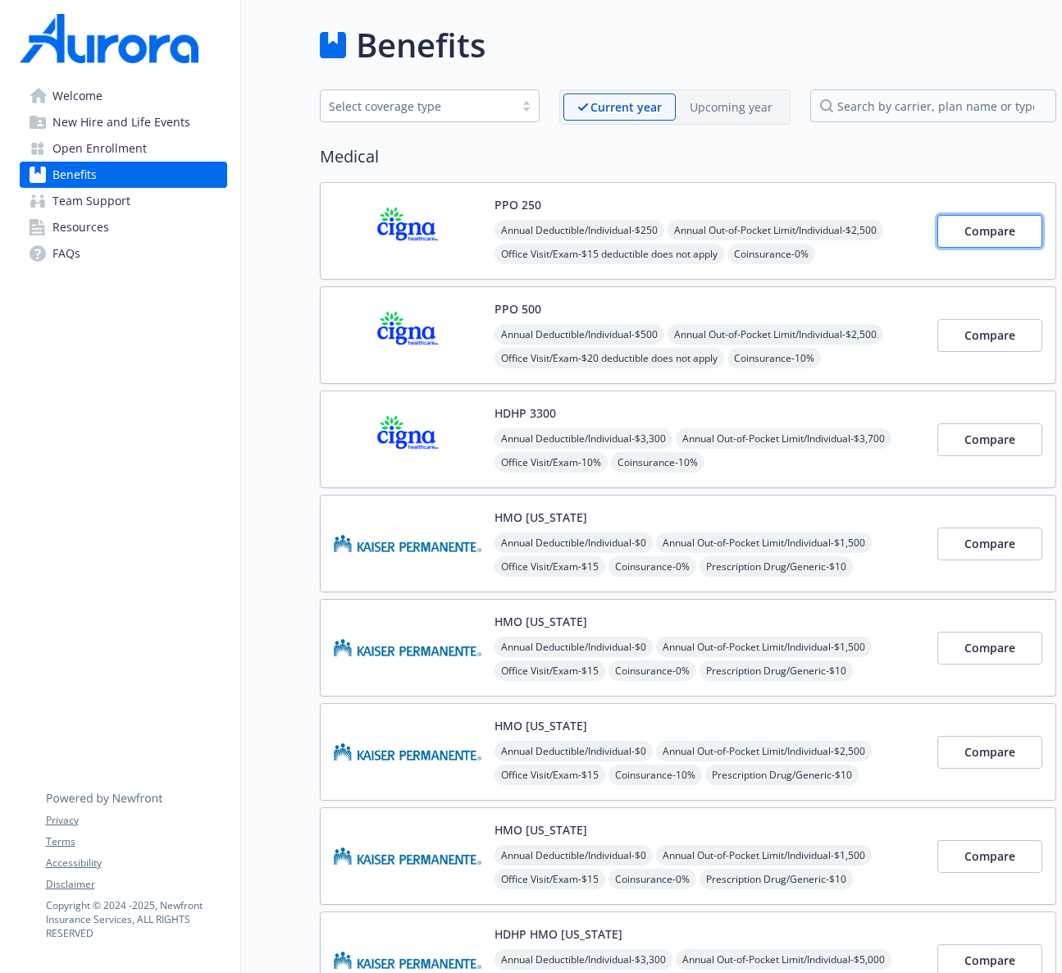
click at [977, 233] on span "Compare" at bounding box center [990, 231] width 51 height 16
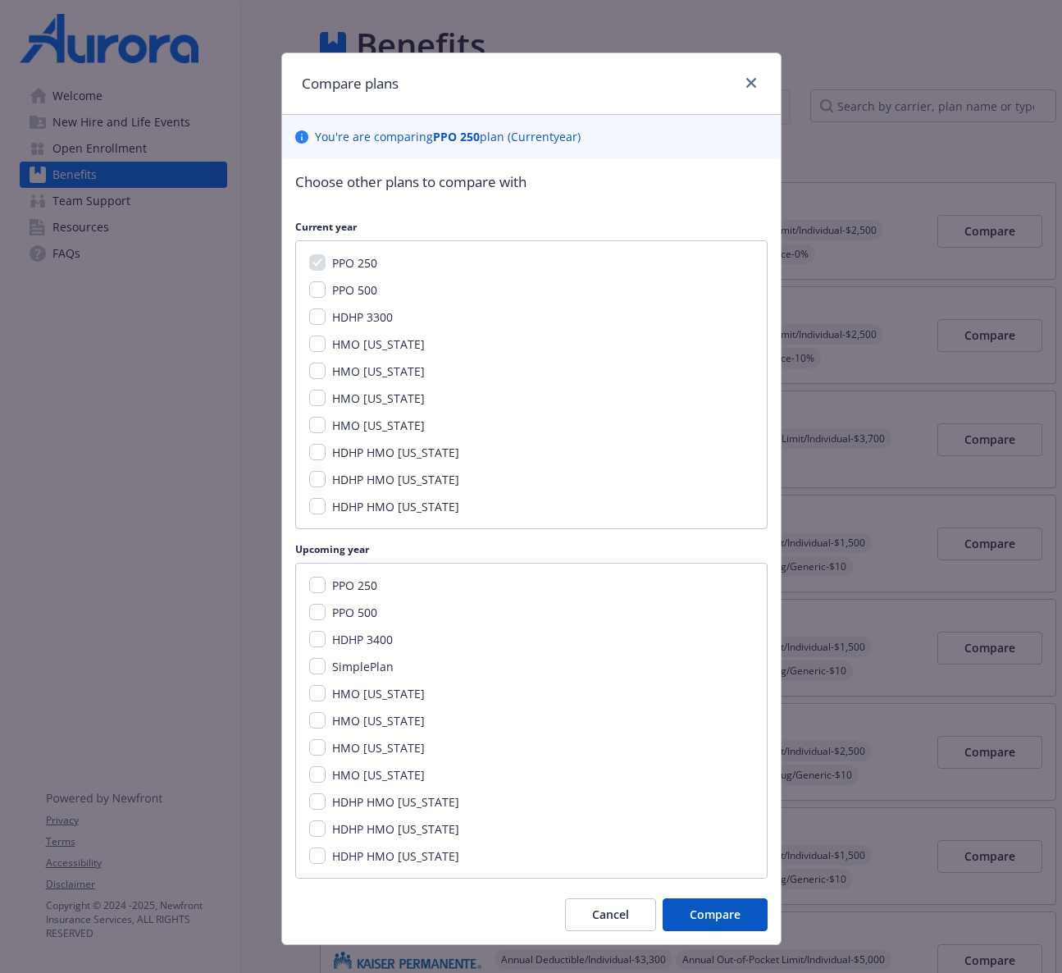
click at [357, 590] on span "PPO 250" at bounding box center [354, 585] width 45 height 16
click at [326, 590] on input "PPO 250" at bounding box center [317, 585] width 16 height 16
checkbox input "true"
click at [732, 900] on button "Compare" at bounding box center [715, 914] width 105 height 33
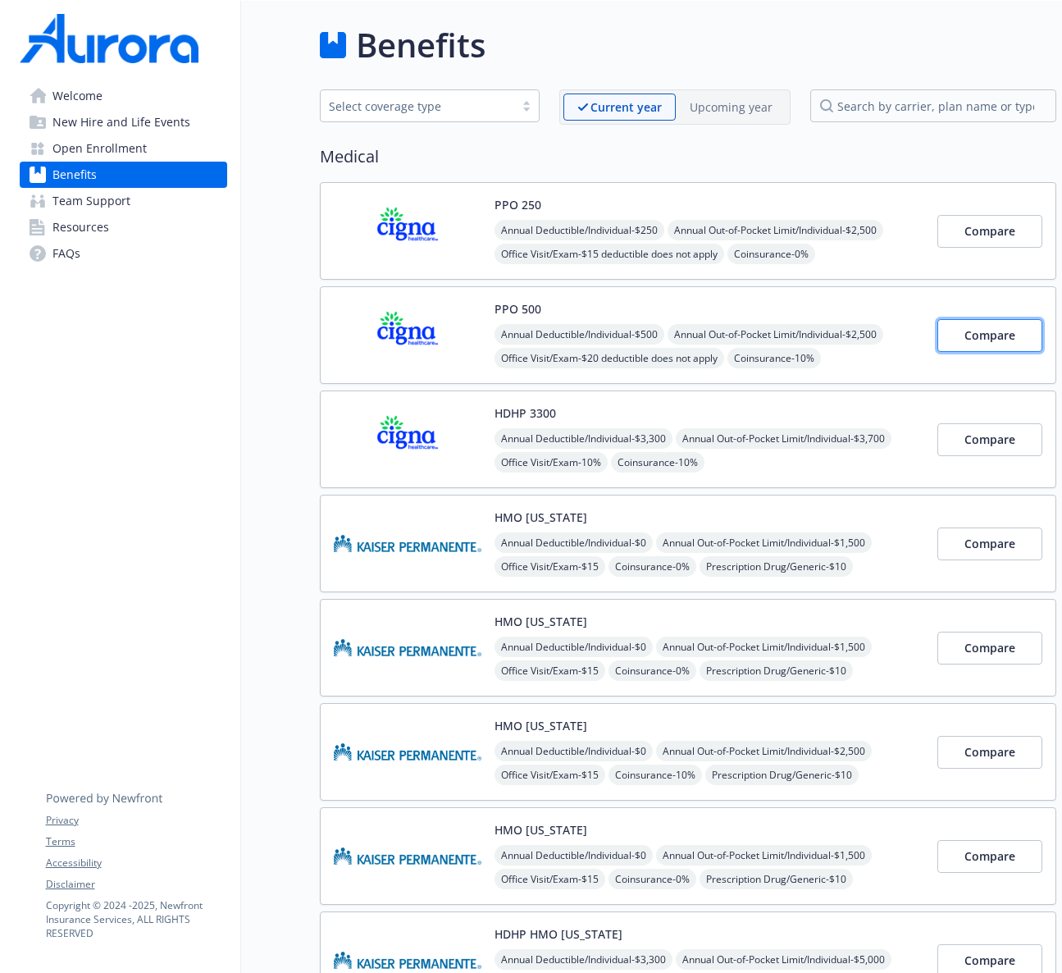
click at [991, 344] on button "Compare" at bounding box center [989, 335] width 105 height 33
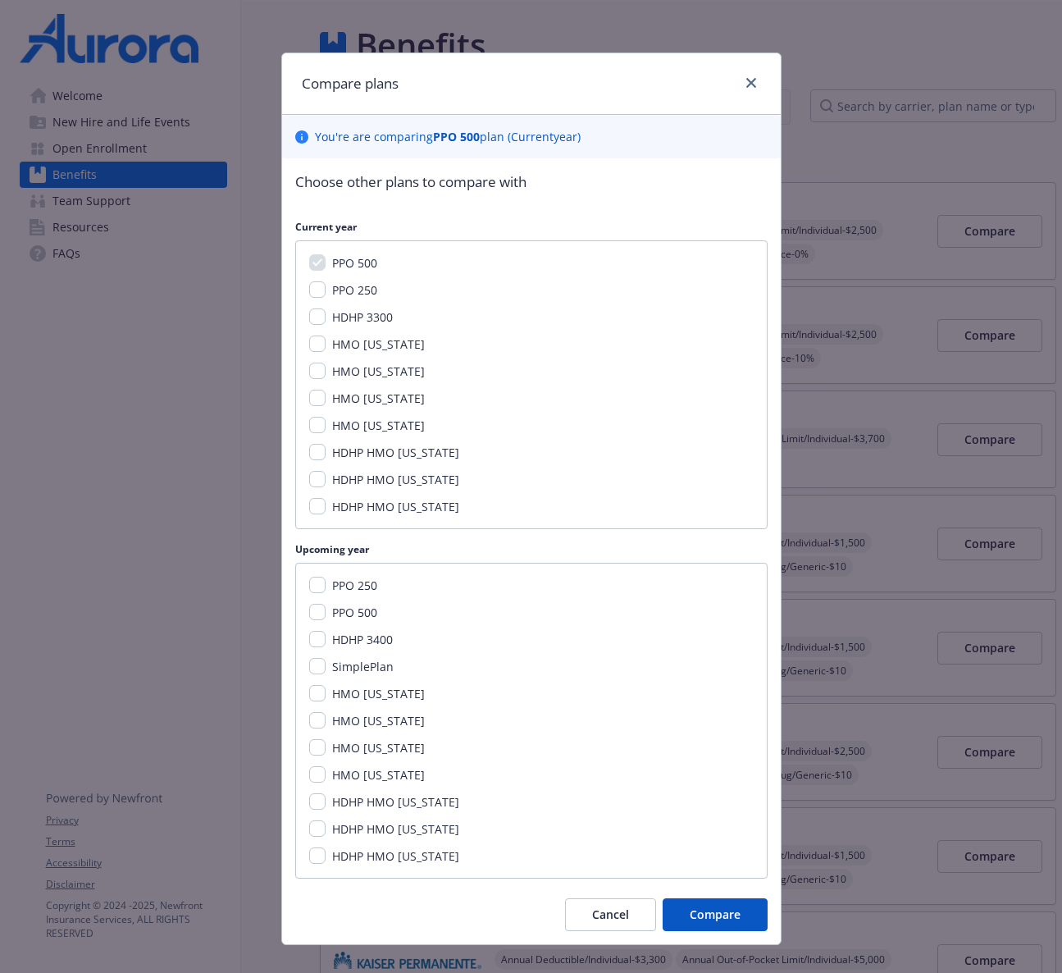
click at [344, 613] on span "PPO 500" at bounding box center [354, 612] width 45 height 16
click at [326, 613] on input "PPO 500" at bounding box center [317, 612] width 16 height 16
checkbox input "true"
click at [368, 290] on span "PPO 250" at bounding box center [354, 290] width 45 height 16
click at [326, 290] on input "PPO 250" at bounding box center [317, 289] width 16 height 16
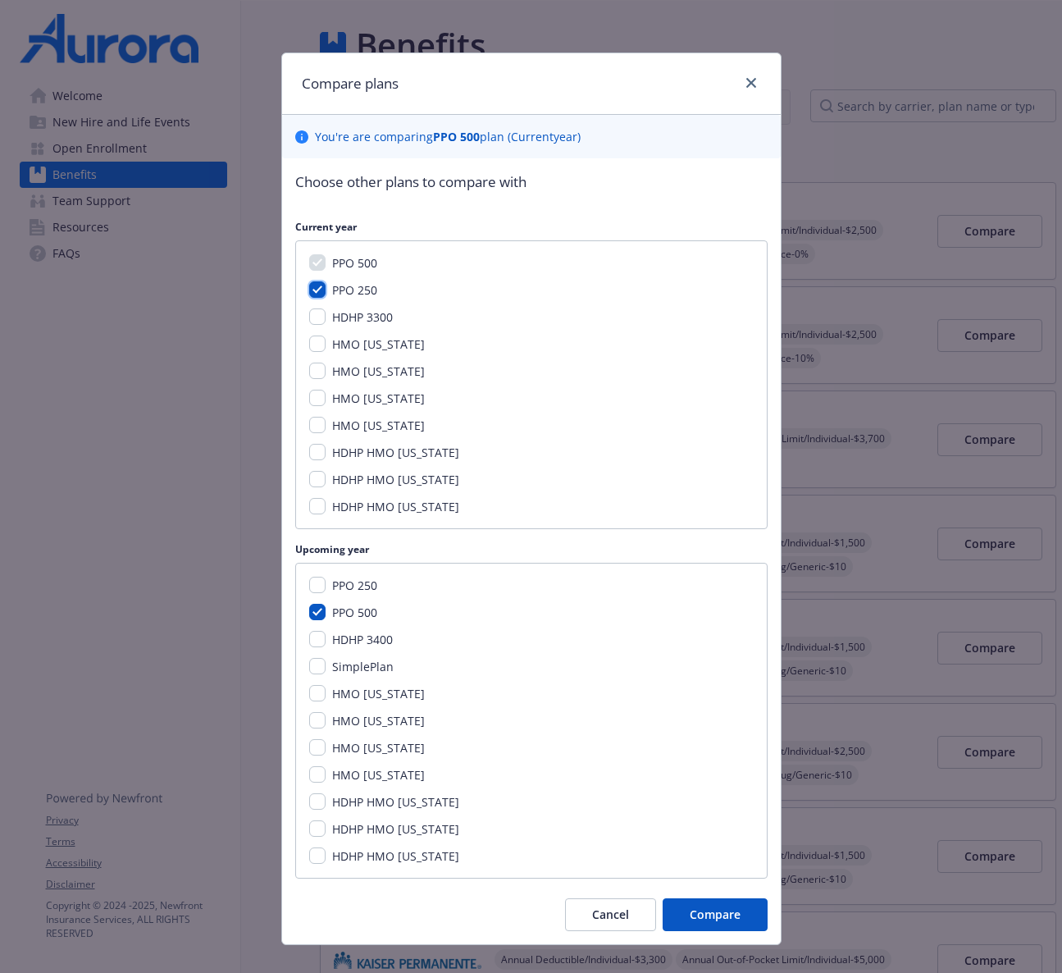
checkbox input "true"
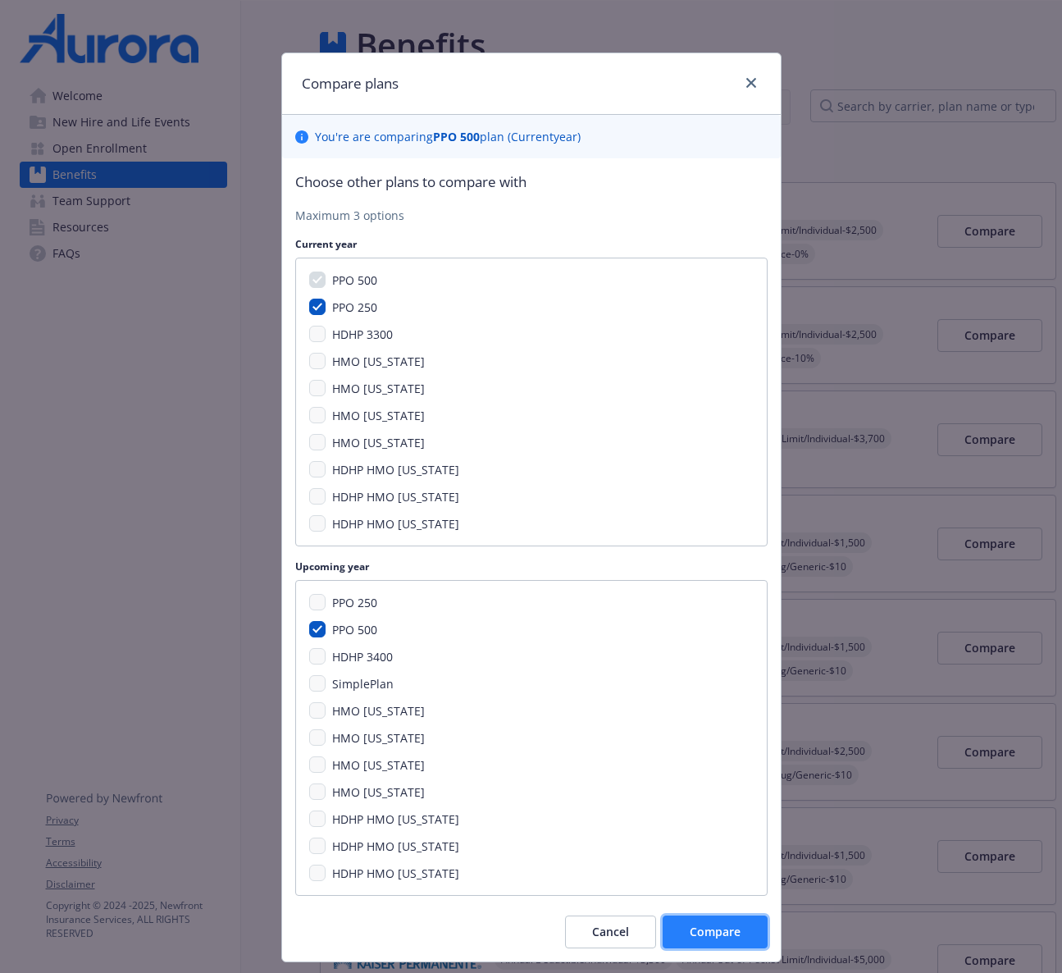
click at [731, 929] on span "Compare" at bounding box center [715, 932] width 51 height 16
